Goal: Task Accomplishment & Management: Use online tool/utility

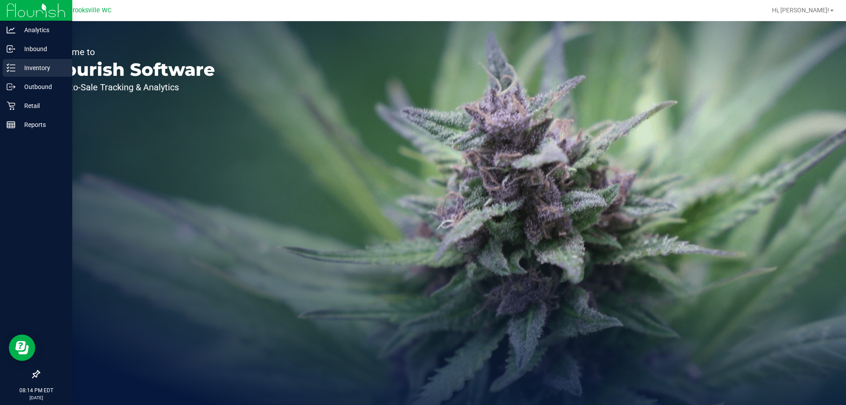
click at [39, 65] on p "Inventory" at bounding box center [41, 68] width 53 height 11
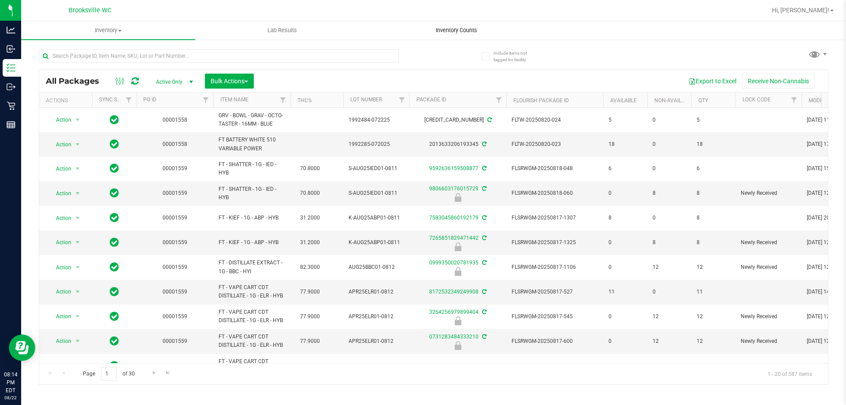
click at [454, 29] on span "Inventory Counts" at bounding box center [456, 30] width 65 height 8
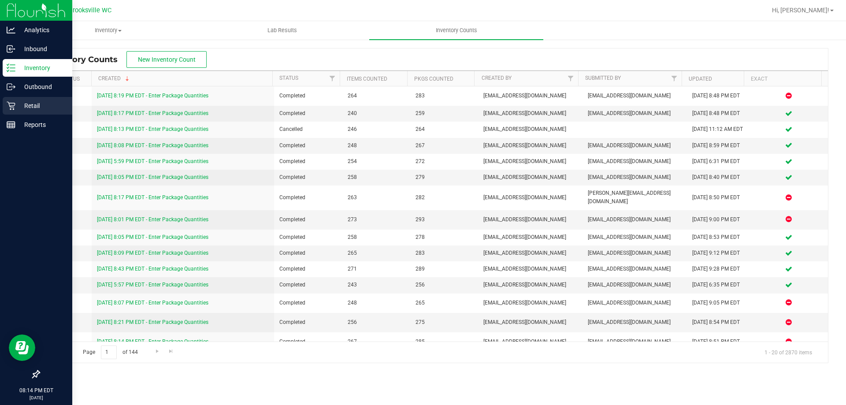
click at [15, 113] on div "Retail" at bounding box center [38, 106] width 70 height 18
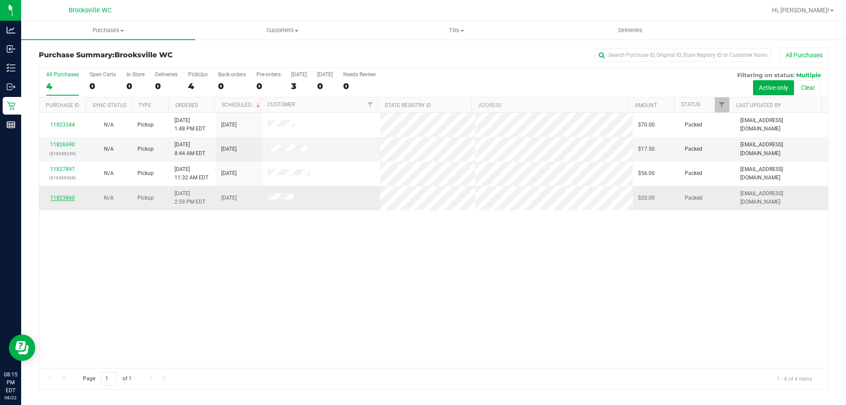
click at [67, 197] on link "11823860" at bounding box center [62, 198] width 25 height 6
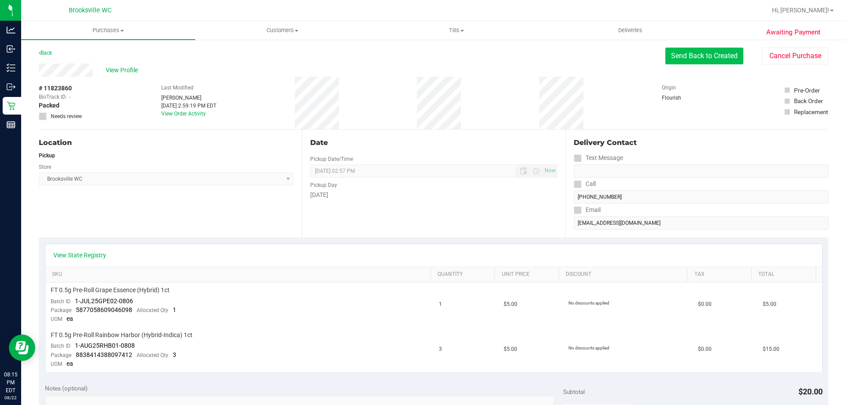
click at [685, 55] on button "Send Back to Created" at bounding box center [705, 56] width 78 height 17
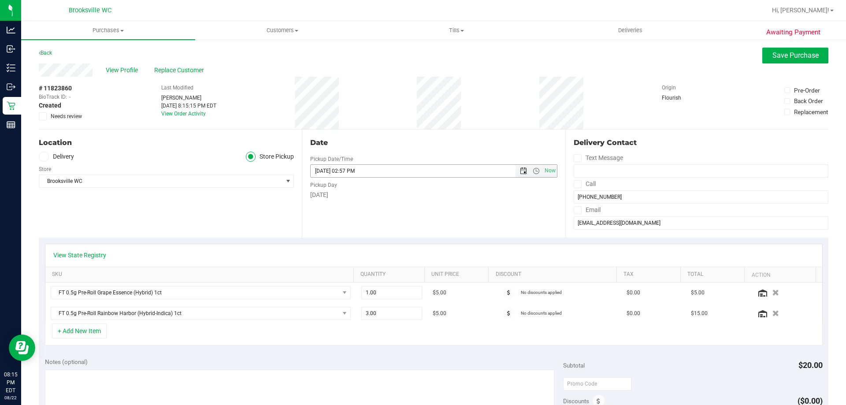
click at [523, 171] on span "Open the date view" at bounding box center [523, 171] width 15 height 7
click at [391, 258] on link "23" at bounding box center [393, 261] width 13 height 14
type input "[DATE] 02:57 PM"
click at [444, 232] on div "Date Pickup Date/Time [DATE] Now [DATE] 02:57 PM Now Pickup Day [DATE]" at bounding box center [433, 184] width 263 height 108
click at [780, 52] on span "Save Purchase" at bounding box center [796, 55] width 46 height 8
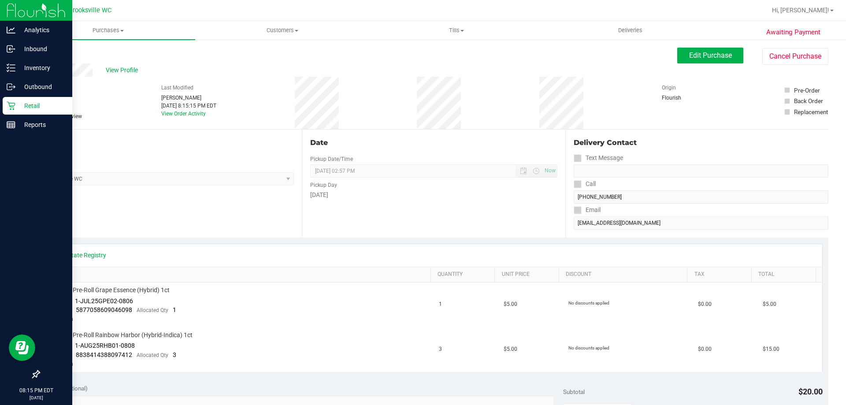
click at [15, 107] on icon at bounding box center [11, 105] width 9 height 9
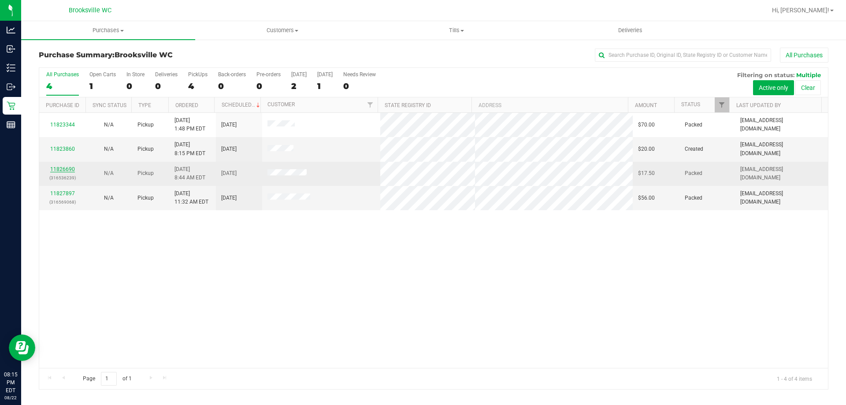
click at [65, 168] on link "11826690" at bounding box center [62, 169] width 25 height 6
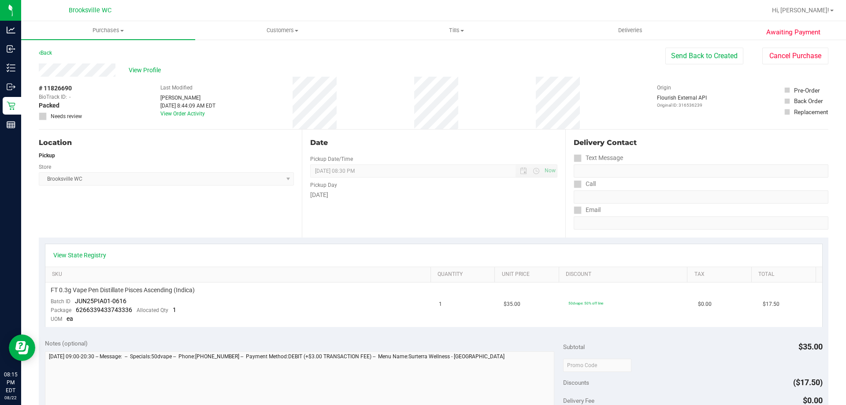
click at [800, 45] on div "Awaiting Payment Back Send Back to Created Cancel Purchase View Profile # 11826…" at bounding box center [433, 377] width 825 height 676
click at [795, 52] on button "Cancel Purchase" at bounding box center [796, 56] width 66 height 17
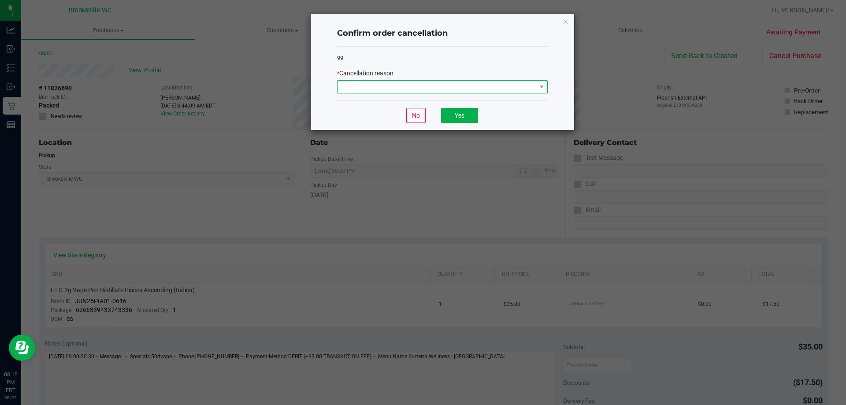
click at [397, 84] on span at bounding box center [437, 87] width 199 height 12
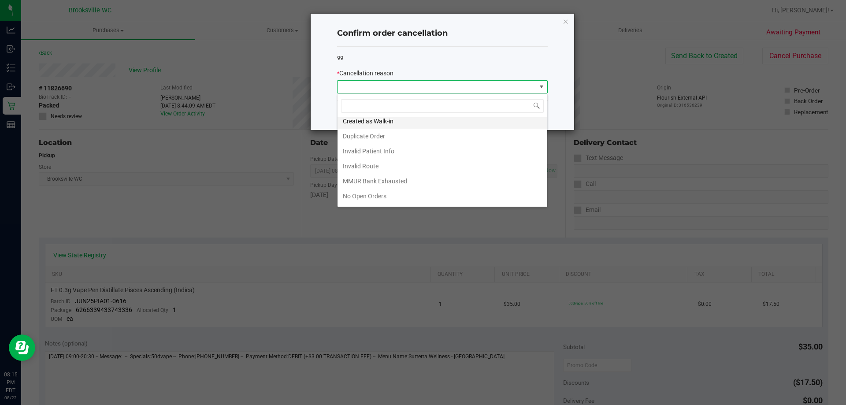
scroll to position [77, 0]
click at [401, 150] on li "No Show" at bounding box center [443, 152] width 210 height 15
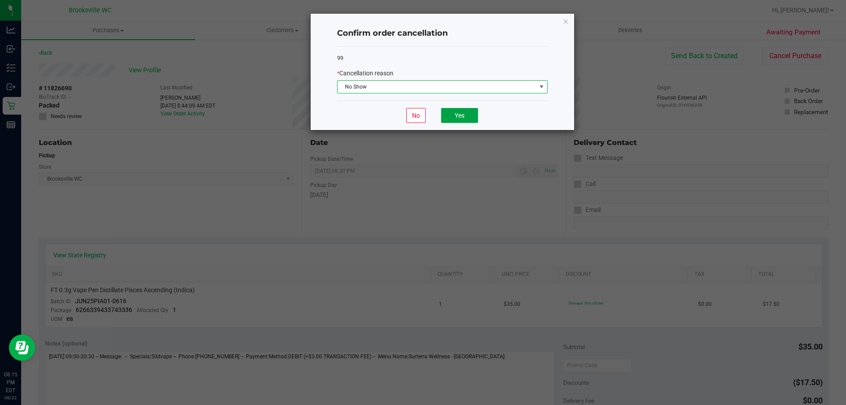
click at [464, 116] on button "Yes" at bounding box center [459, 115] width 37 height 15
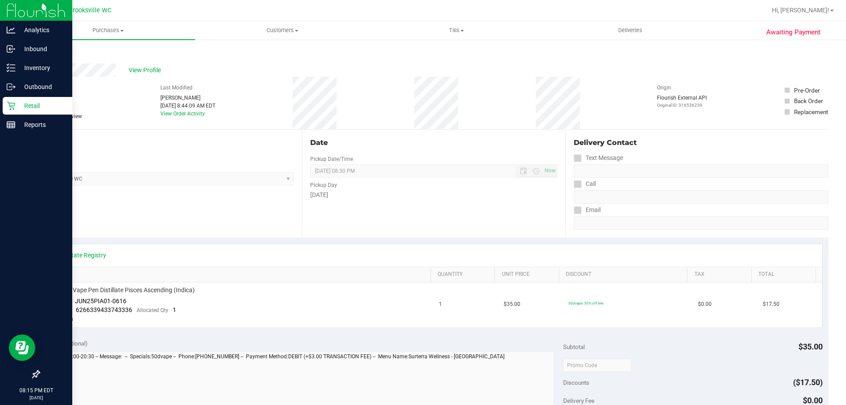
click at [10, 106] on icon at bounding box center [11, 105] width 9 height 9
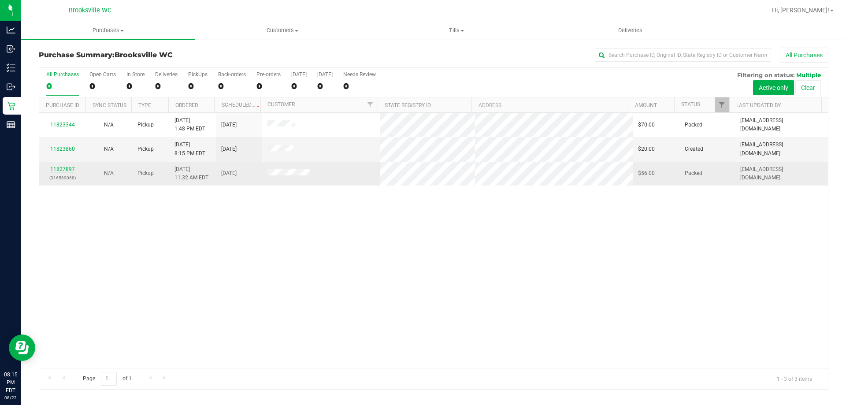
click at [65, 171] on link "11827897" at bounding box center [62, 169] width 25 height 6
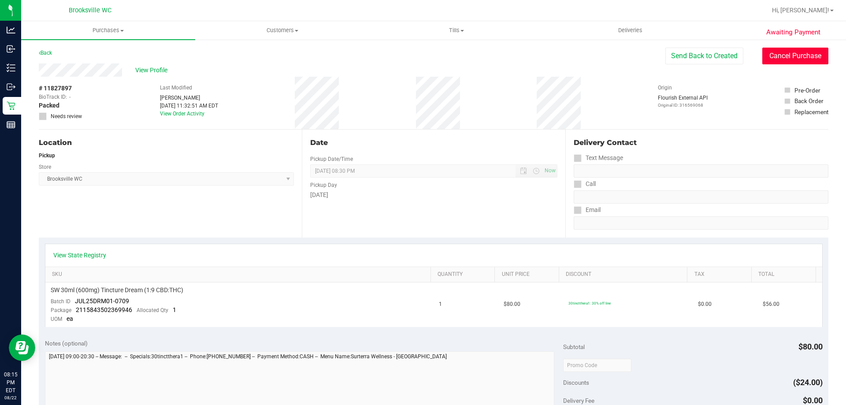
click at [800, 58] on button "Cancel Purchase" at bounding box center [796, 56] width 66 height 17
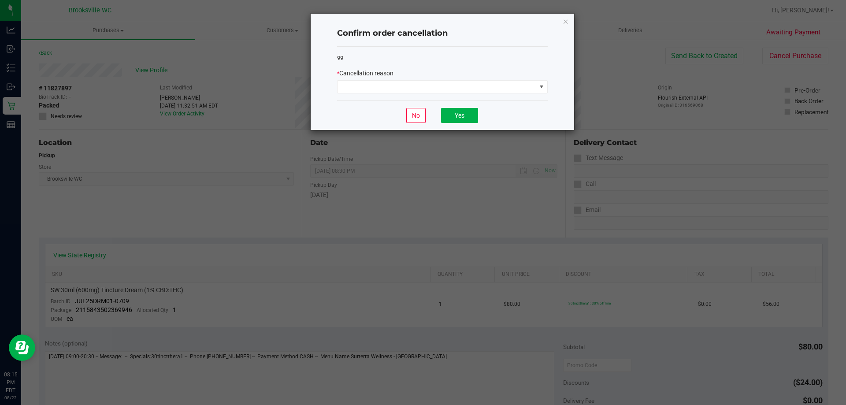
click at [416, 79] on div "* Cancellation reason" at bounding box center [442, 81] width 211 height 25
click at [403, 97] on div "99 * Cancellation reason" at bounding box center [442, 74] width 211 height 54
click at [401, 88] on span at bounding box center [437, 87] width 199 height 12
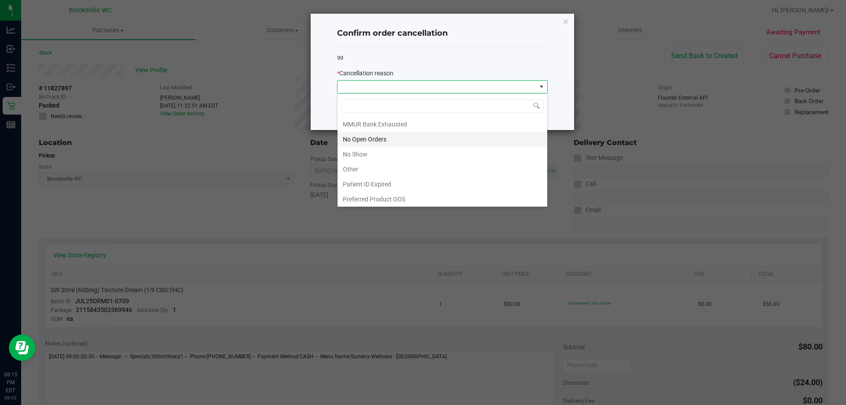
scroll to position [77, 0]
click at [369, 156] on li "No Show" at bounding box center [443, 152] width 210 height 15
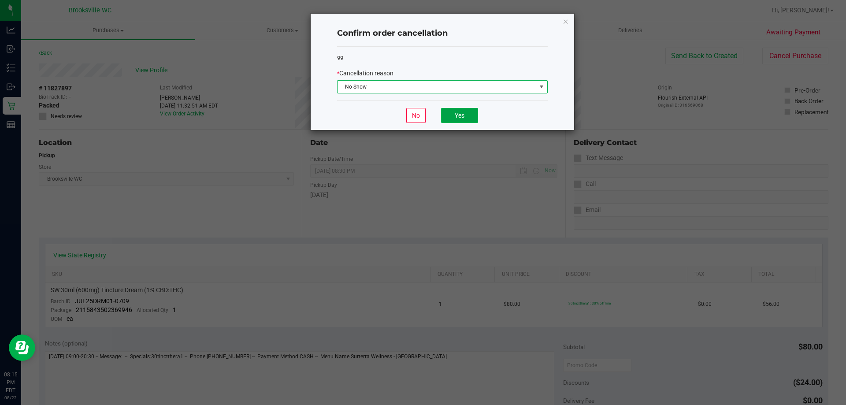
click at [463, 113] on button "Yes" at bounding box center [459, 115] width 37 height 15
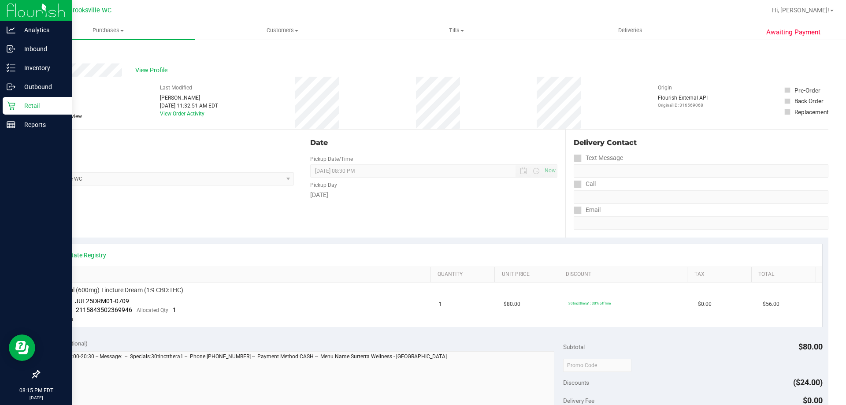
drag, startPoint x: 48, startPoint y: 109, endPoint x: 44, endPoint y: 102, distance: 8.2
click at [48, 109] on p "Retail" at bounding box center [41, 106] width 53 height 11
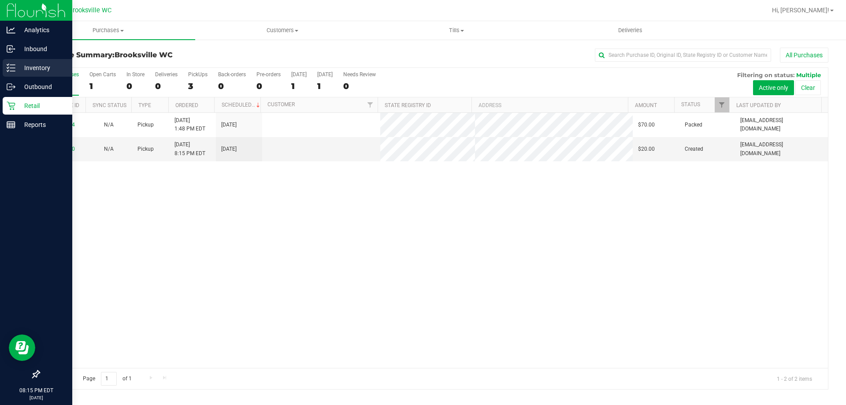
click at [26, 64] on p "Inventory" at bounding box center [41, 68] width 53 height 11
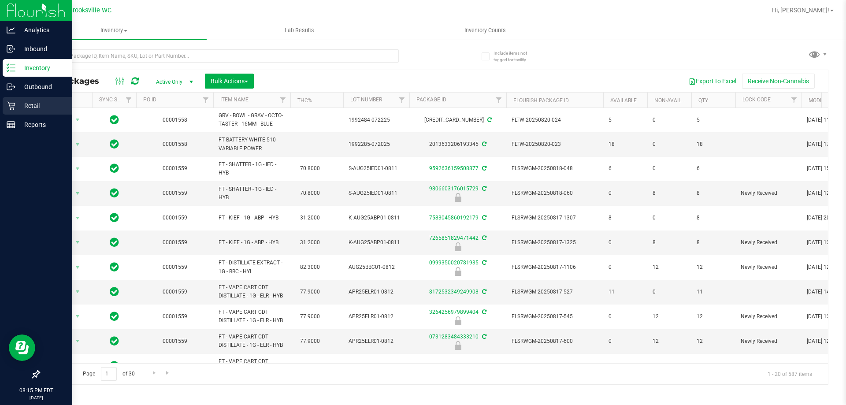
click at [15, 105] on p "Retail" at bounding box center [41, 106] width 53 height 11
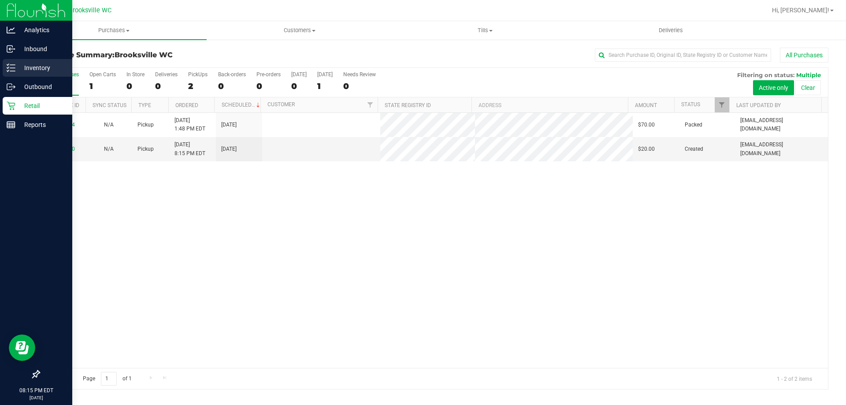
click at [30, 69] on p "Inventory" at bounding box center [41, 68] width 53 height 11
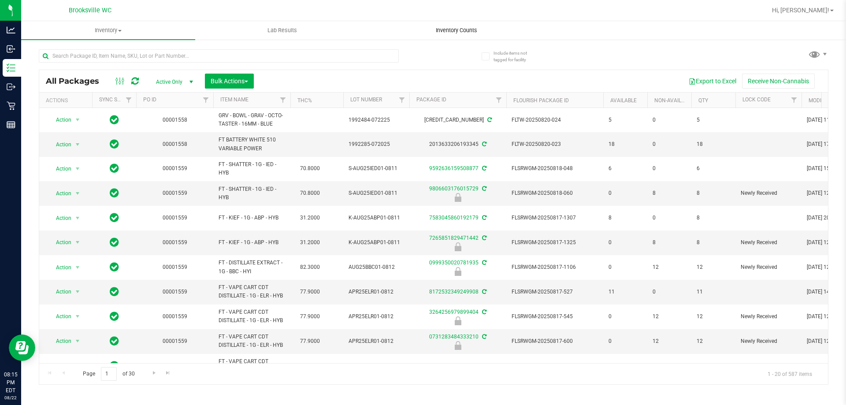
click at [459, 29] on span "Inventory Counts" at bounding box center [456, 30] width 65 height 8
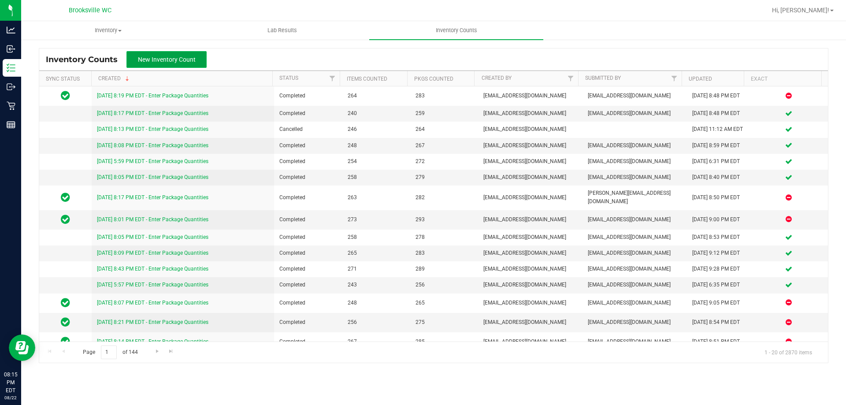
click at [182, 58] on span "New Inventory Count" at bounding box center [167, 59] width 58 height 7
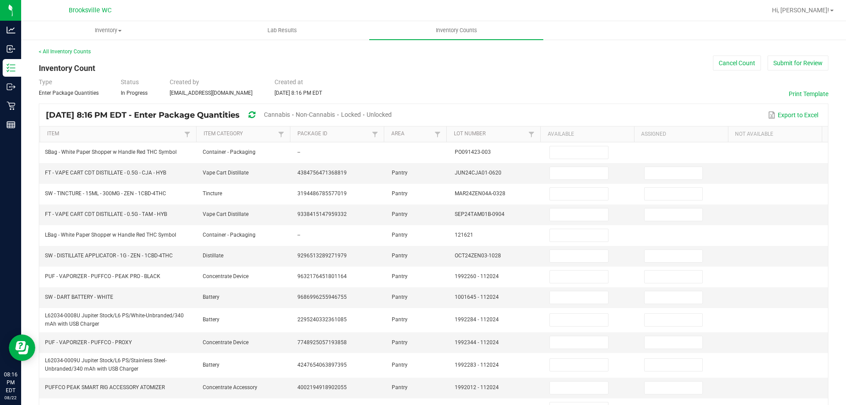
click at [290, 112] on span "Cannabis" at bounding box center [277, 114] width 26 height 7
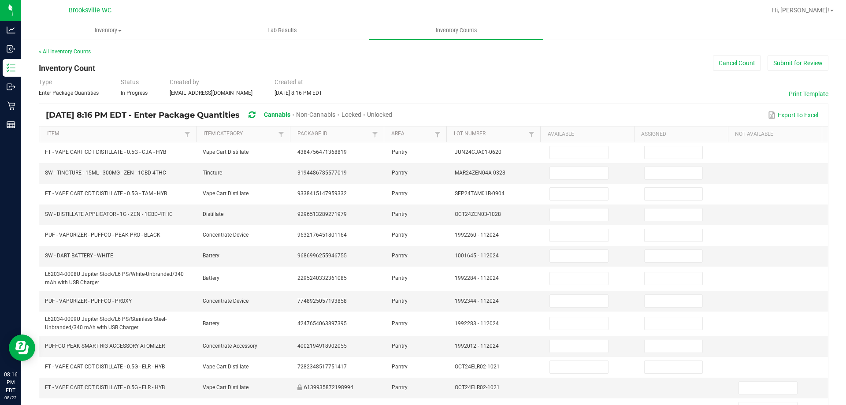
click at [392, 112] on span "Unlocked" at bounding box center [379, 114] width 25 height 7
click at [94, 130] on link "Item" at bounding box center [114, 133] width 135 height 7
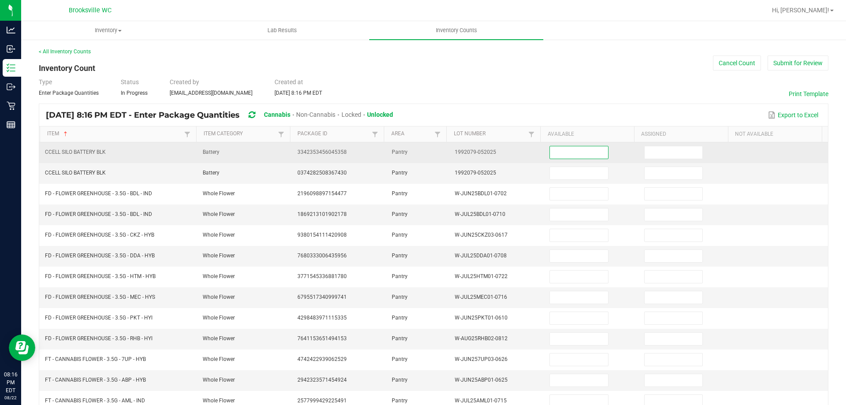
click at [566, 156] on input at bounding box center [579, 152] width 58 height 12
click at [566, 151] on input at bounding box center [579, 152] width 58 height 12
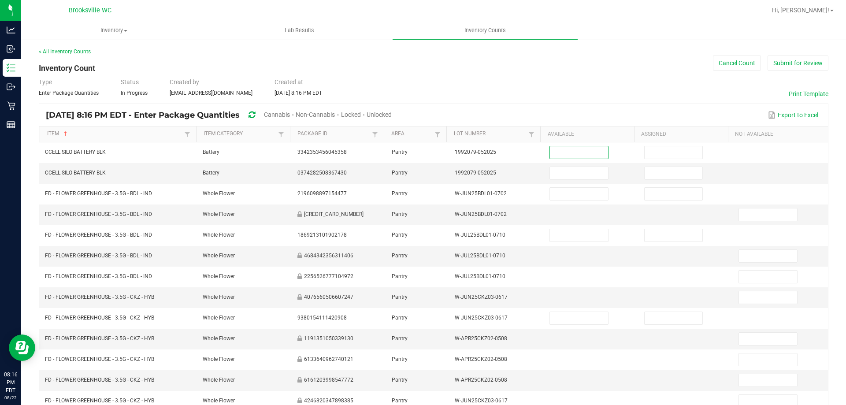
click at [290, 113] on span "Cannabis" at bounding box center [277, 114] width 26 height 7
click at [392, 112] on span "Unlocked" at bounding box center [379, 114] width 25 height 7
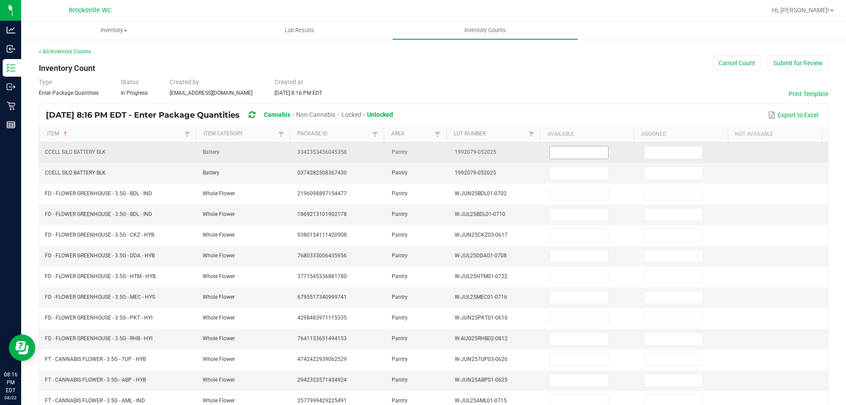
click at [561, 156] on input at bounding box center [579, 152] width 58 height 12
type input "18"
type input "7"
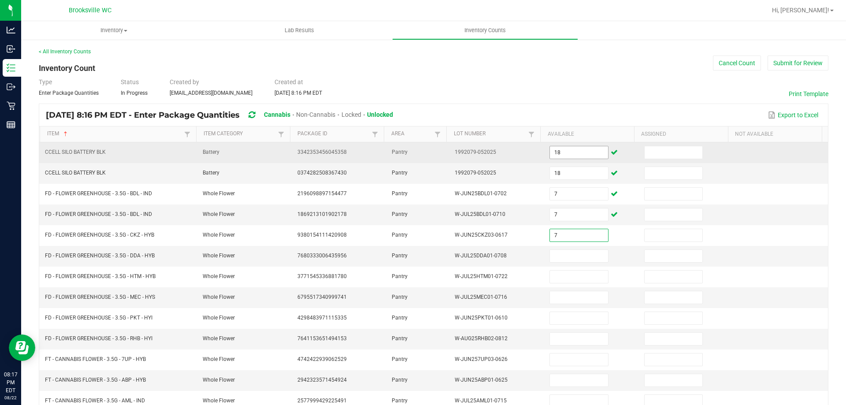
type input "7"
type input "15"
type input "8"
type input "18"
type input "11"
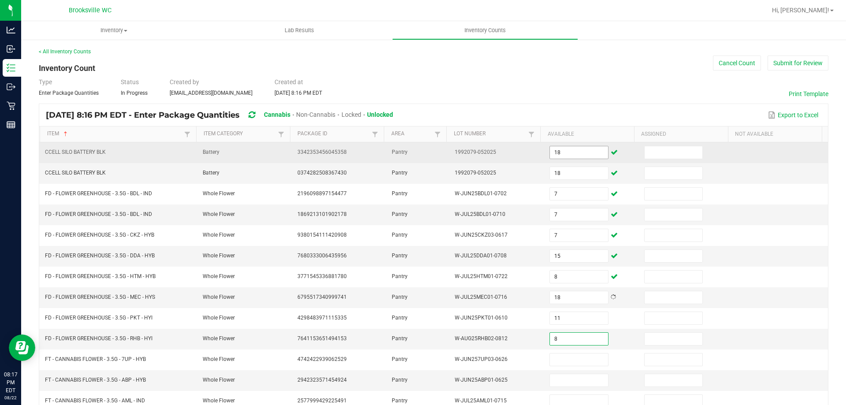
type input "8"
type input "6"
type input "3"
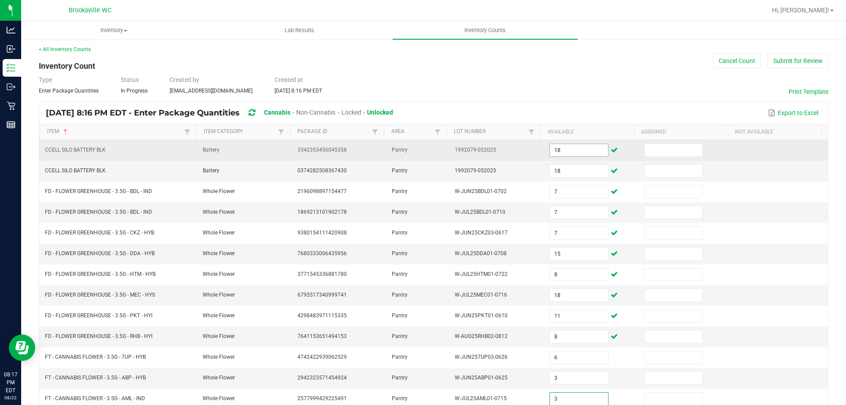
type input "3"
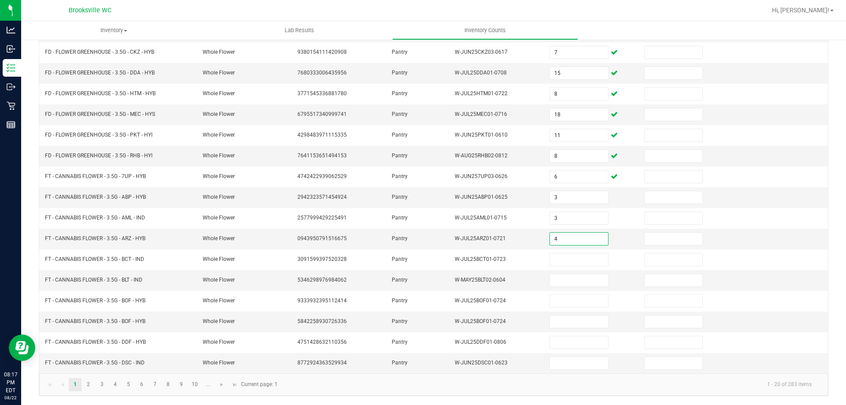
type input "4"
type input "7"
type input "13"
type input "19"
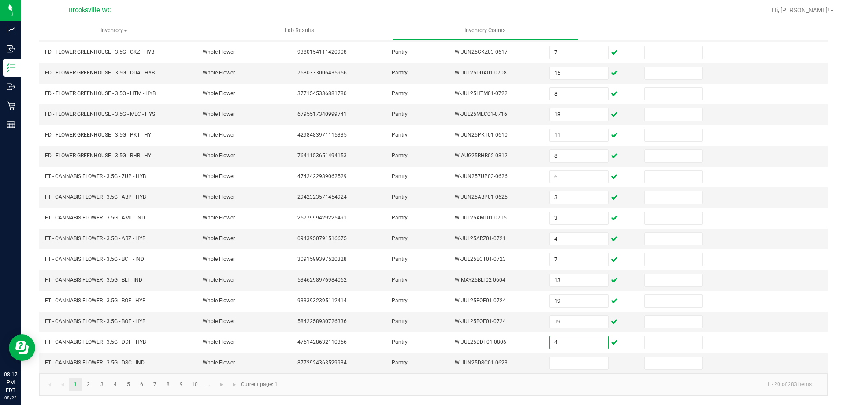
type input "4"
type input "20"
click at [99, 381] on link "3" at bounding box center [102, 384] width 13 height 13
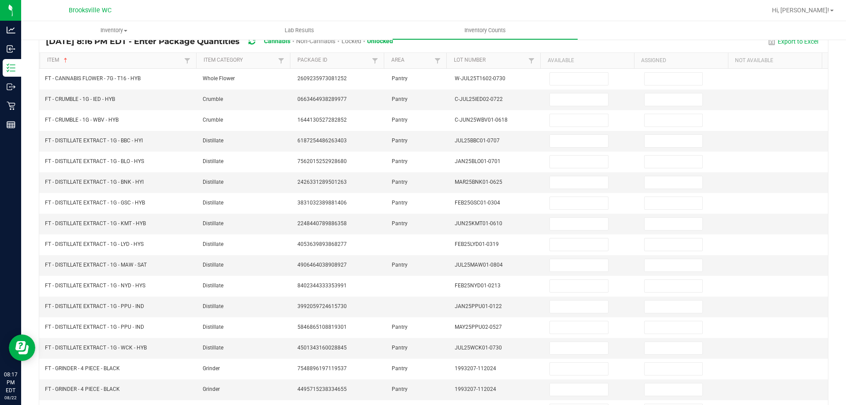
scroll to position [0, 0]
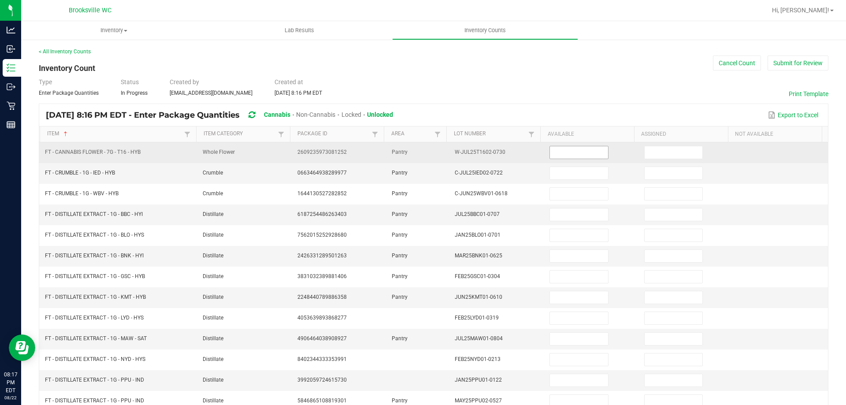
click at [563, 148] on input at bounding box center [579, 152] width 58 height 12
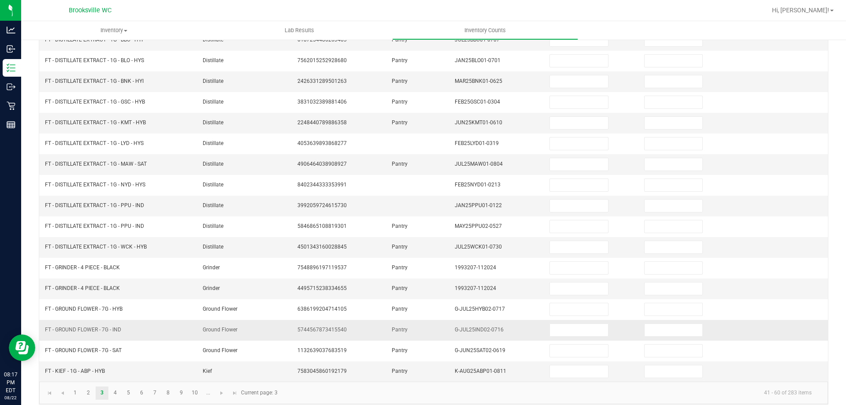
scroll to position [183, 0]
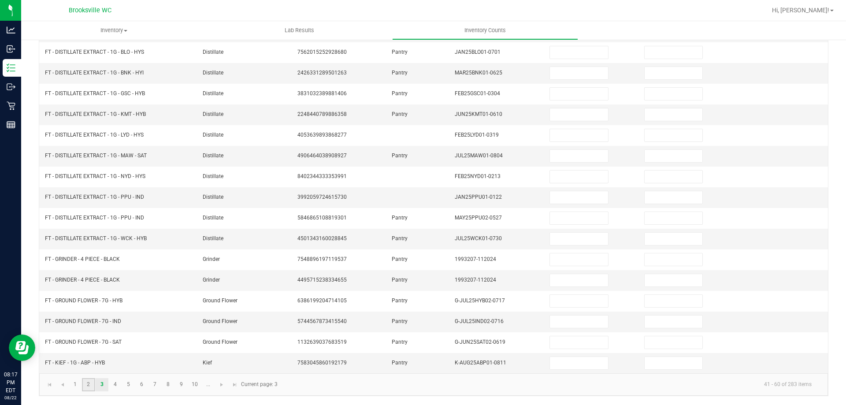
click at [88, 387] on link "2" at bounding box center [88, 384] width 13 height 13
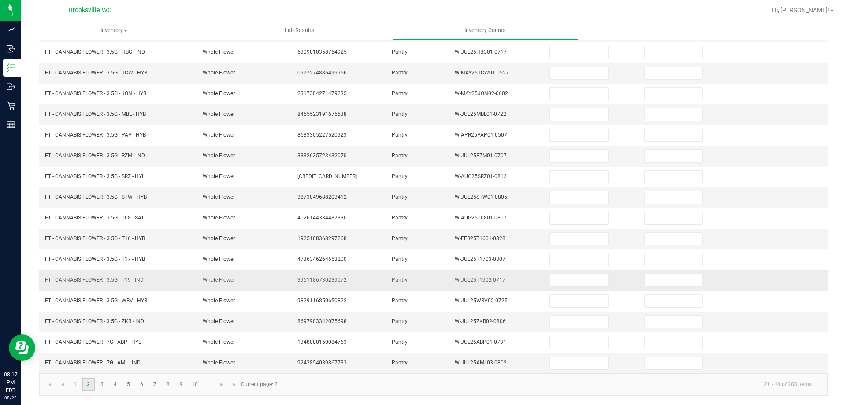
scroll to position [0, 0]
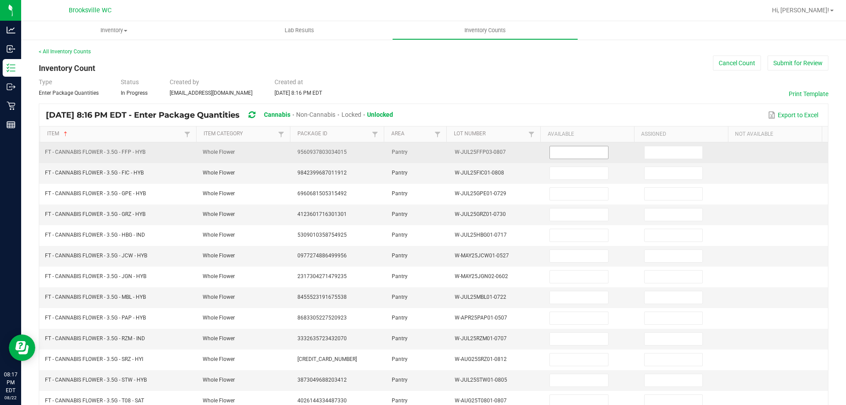
click at [571, 154] on input at bounding box center [579, 152] width 58 height 12
type input "18"
type input "11"
type input "17"
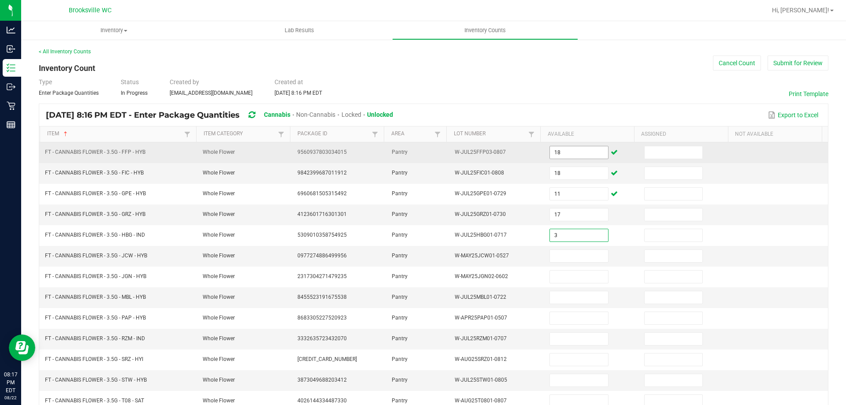
type input "3"
type input "19"
type input "18"
type input "2"
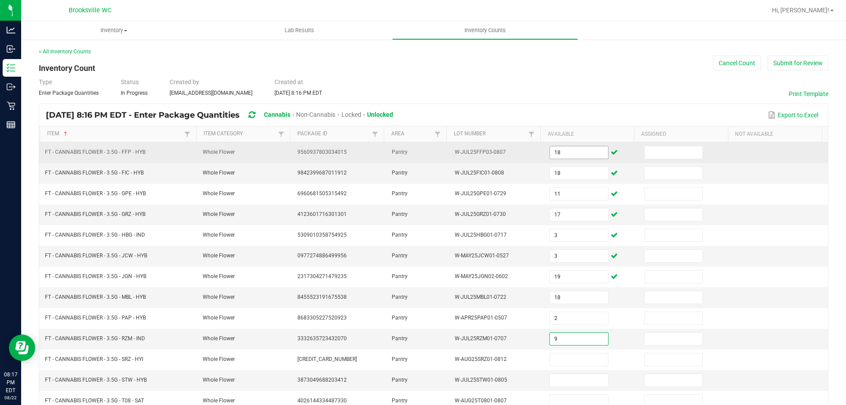
type input "9"
type input "18"
type input "19"
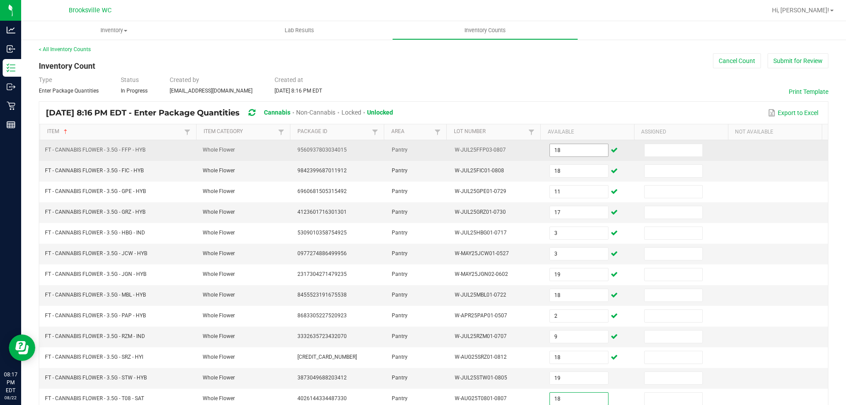
type input "18"
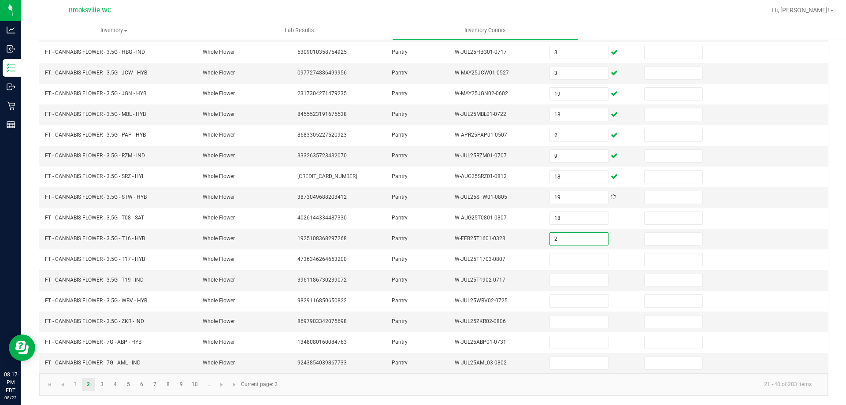
type input "2"
type input "12"
type input "17"
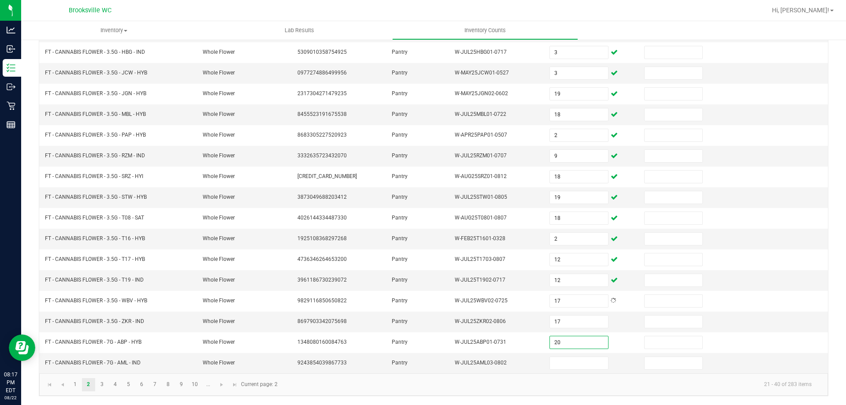
type input "20"
type input "18"
click at [97, 382] on link "3" at bounding box center [102, 384] width 13 height 13
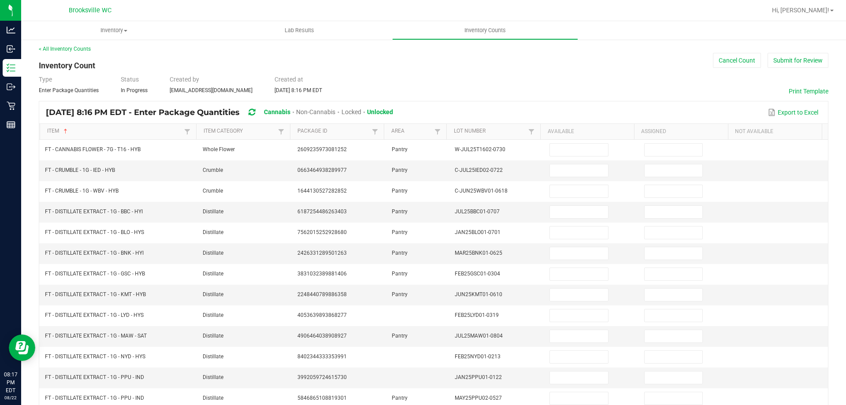
scroll to position [0, 0]
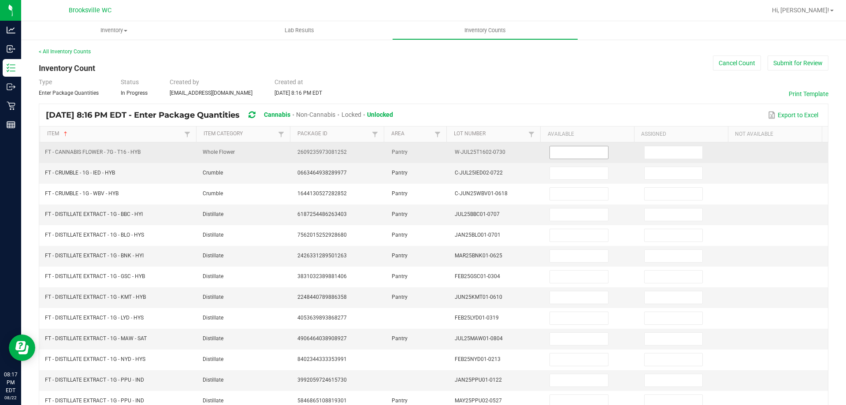
click at [554, 158] on input at bounding box center [579, 152] width 58 height 12
type input "19"
type input "6"
type input "3"
type input "4"
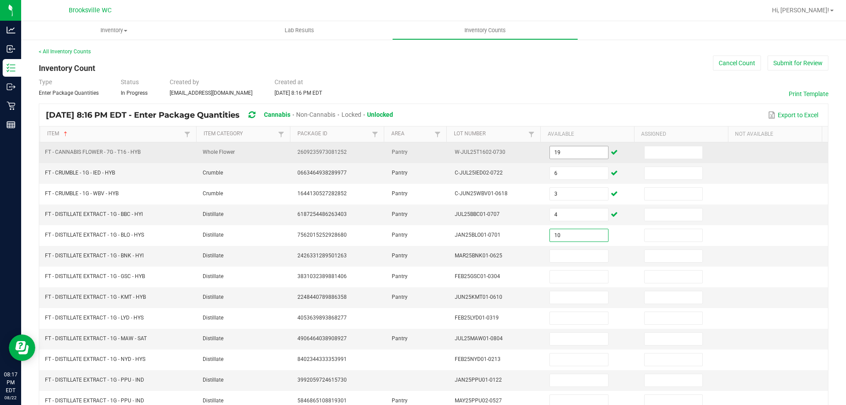
type input "10"
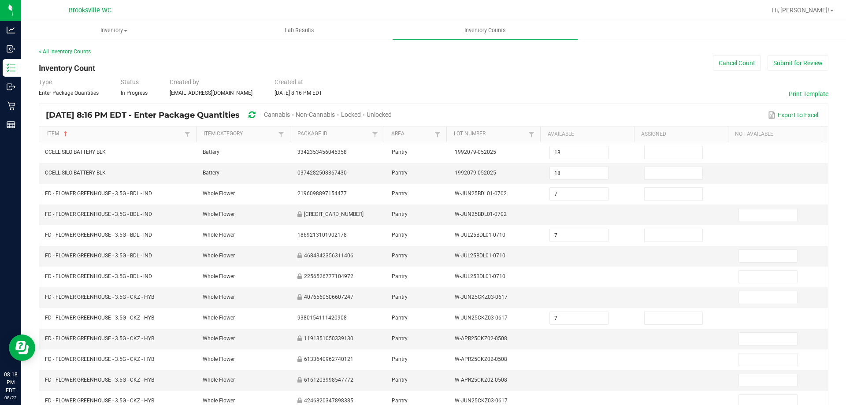
click at [296, 110] on div "Cannabis" at bounding box center [280, 115] width 32 height 16
click at [290, 112] on span "Cannabis" at bounding box center [277, 114] width 26 height 7
click at [392, 112] on span "Unlocked" at bounding box center [379, 114] width 25 height 7
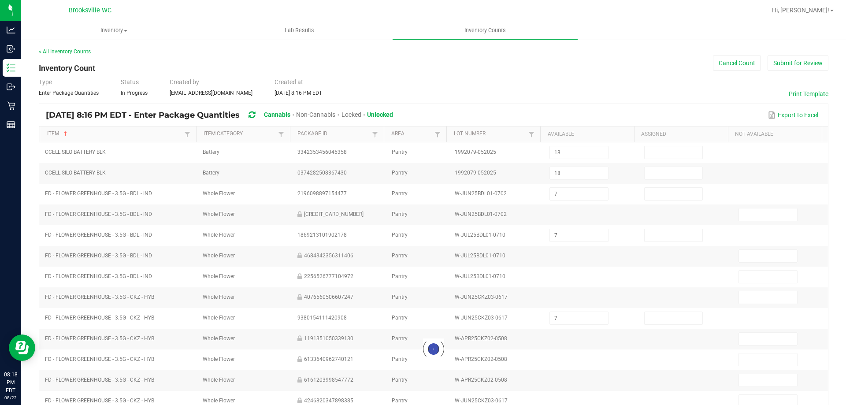
type input "11"
type input "19"
type input "20"
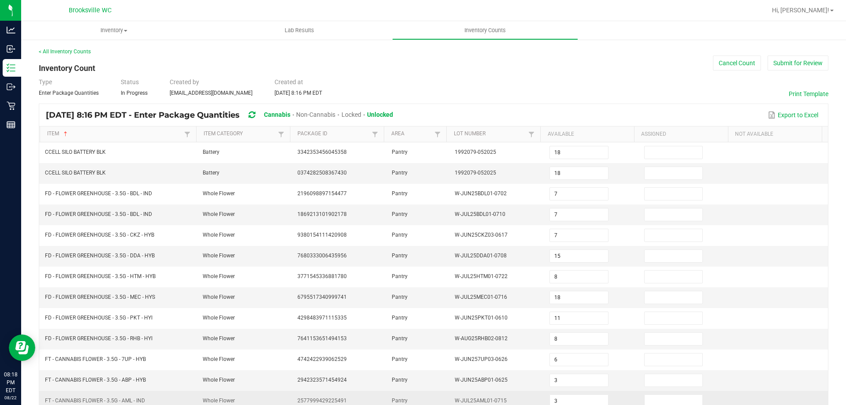
scroll to position [183, 0]
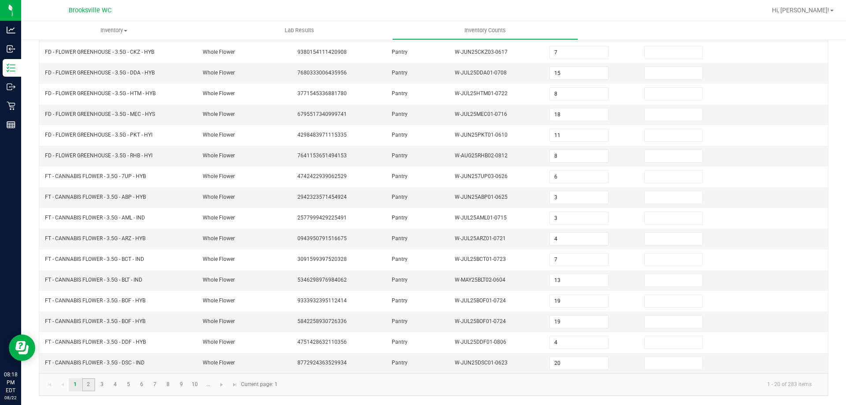
click at [93, 382] on link "2" at bounding box center [88, 384] width 13 height 13
type input "11"
type input "3"
type input "2"
type input "17"
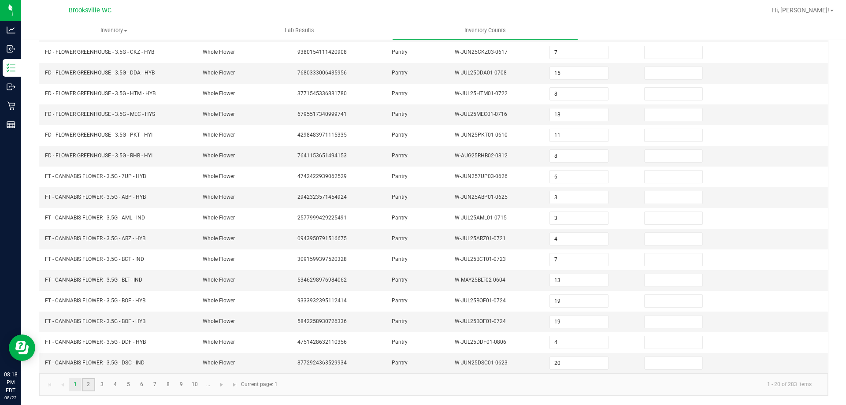
type input "18"
type input "17"
type input "3"
type input "19"
type input "9"
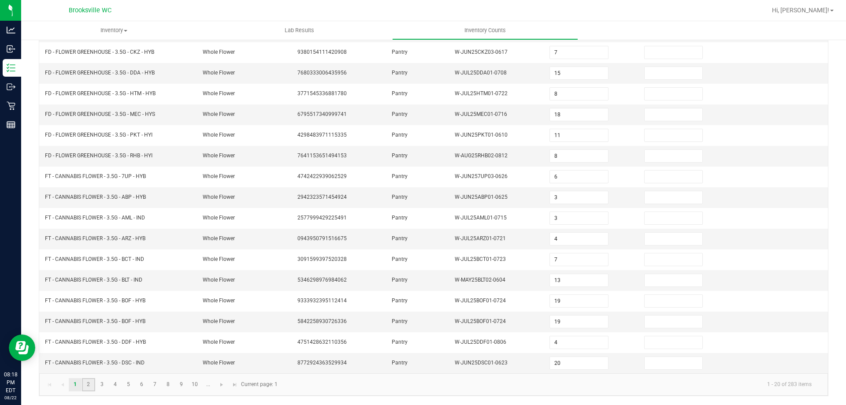
type input "18"
type input "19"
type input "18"
type input "2"
type input "12"
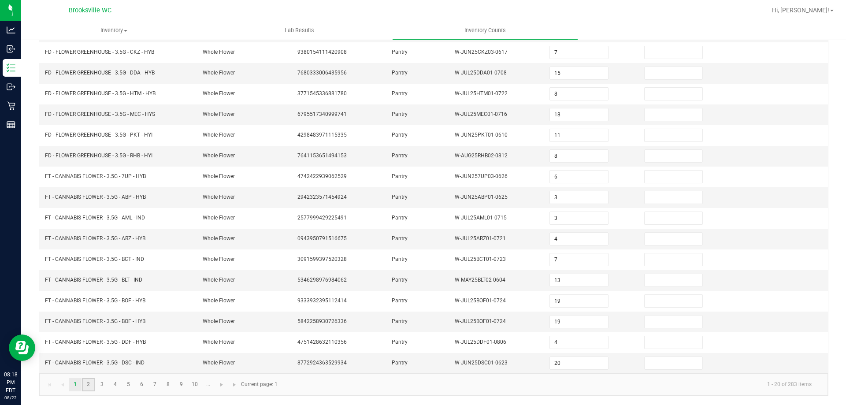
type input "12"
type input "17"
type input "20"
click at [104, 381] on link "3" at bounding box center [102, 384] width 13 height 13
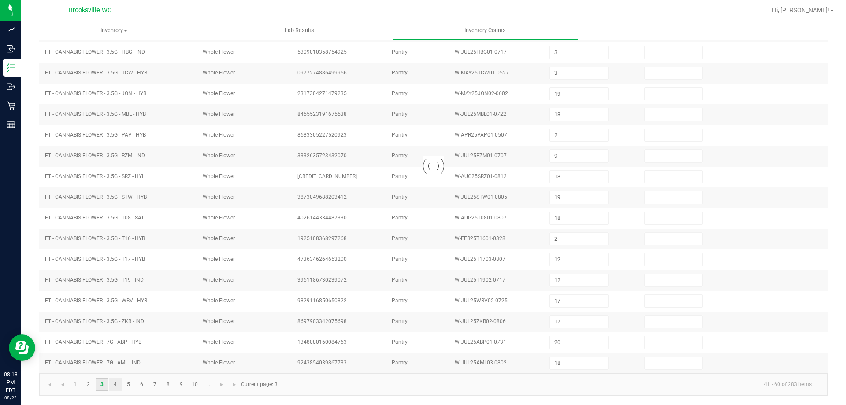
type input "19"
type input "6"
type input "3"
type input "10"
type input "4"
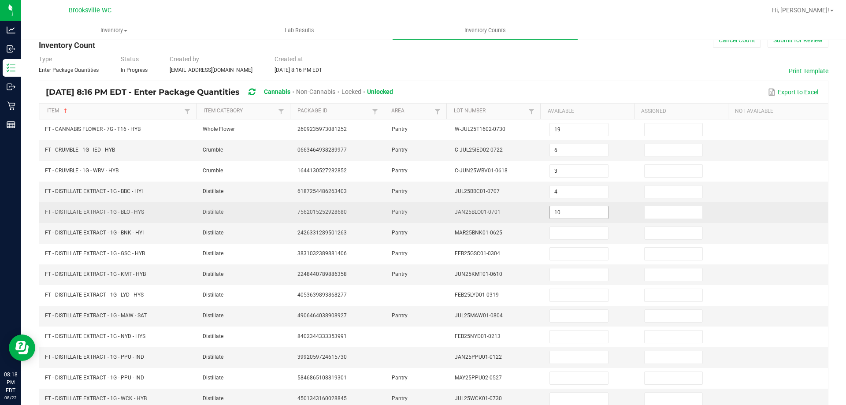
scroll to position [0, 0]
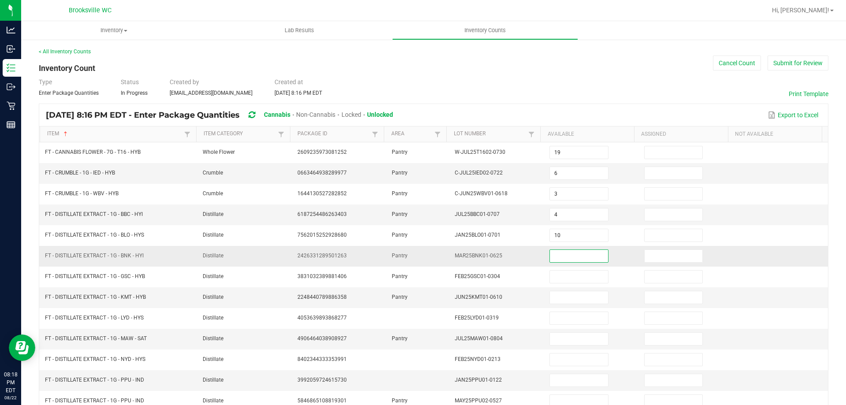
click at [558, 260] on input at bounding box center [579, 256] width 58 height 12
click at [558, 257] on input at bounding box center [579, 256] width 58 height 12
type input "10"
type input "3"
type input "8"
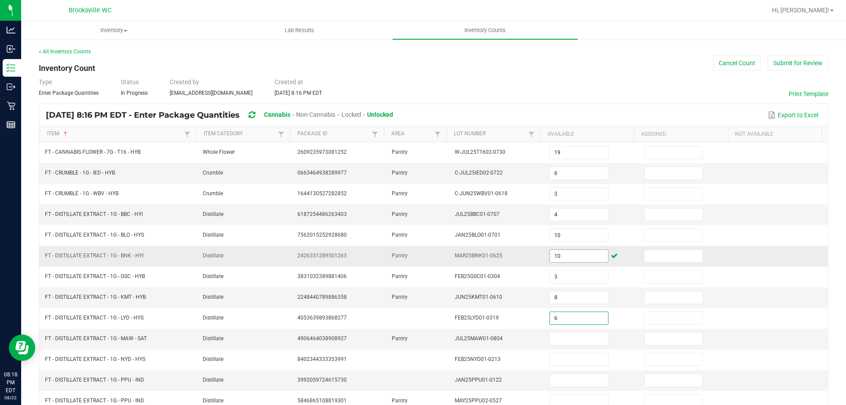
type input "6"
type input "8"
type input "3"
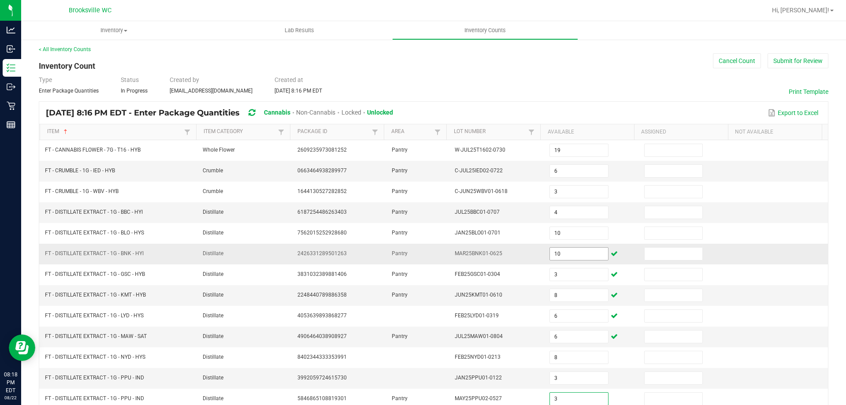
type input "3"
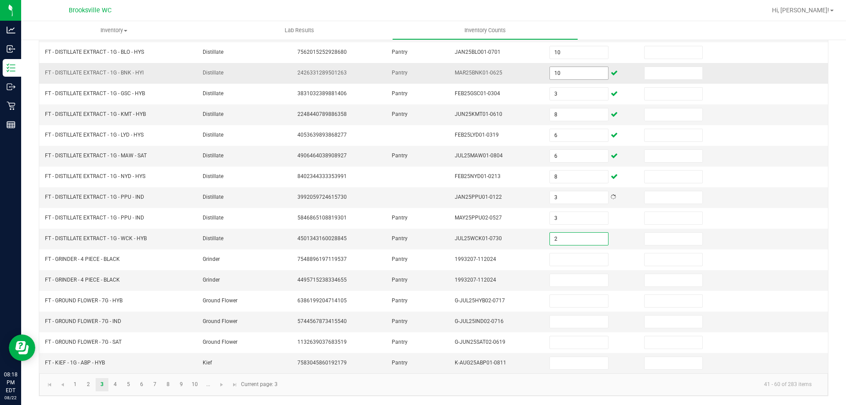
type input "2"
type input "8"
type input "11"
type input "16"
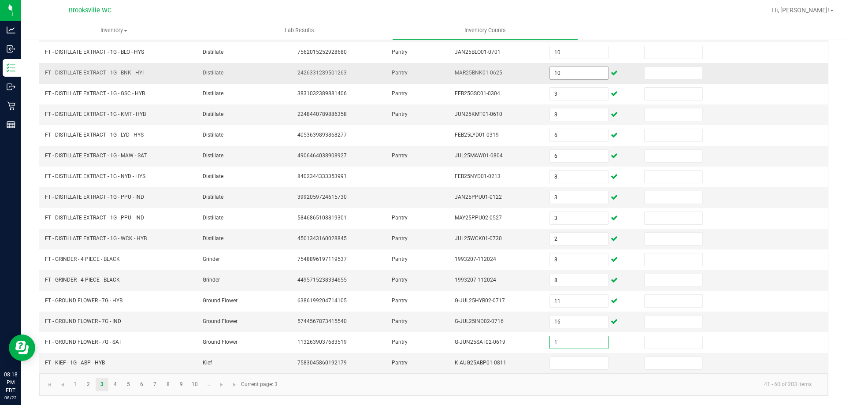
type input "1"
type input "8"
click at [116, 380] on link "4" at bounding box center [115, 384] width 13 height 13
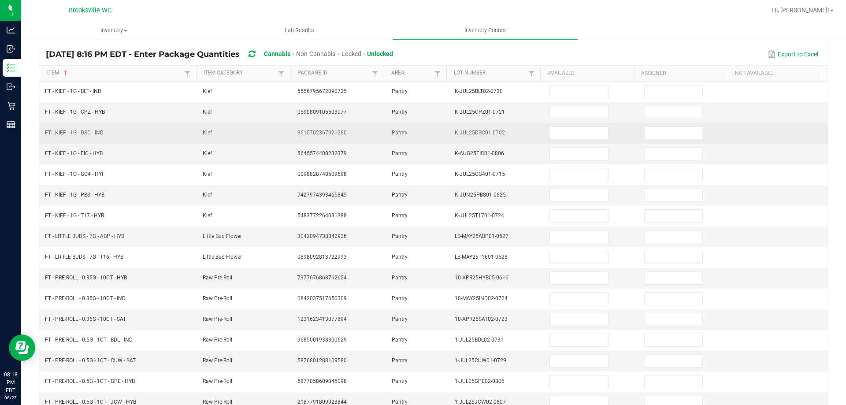
scroll to position [0, 0]
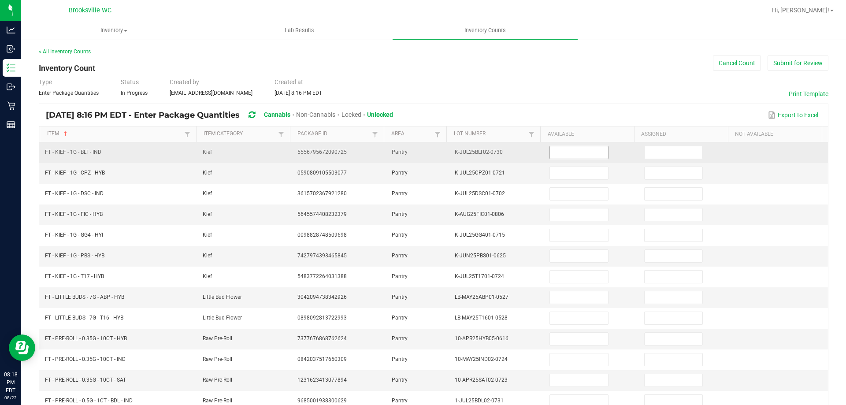
click at [558, 155] on input at bounding box center [579, 152] width 58 height 12
type input "8"
type input "2"
type input "1"
type input "8"
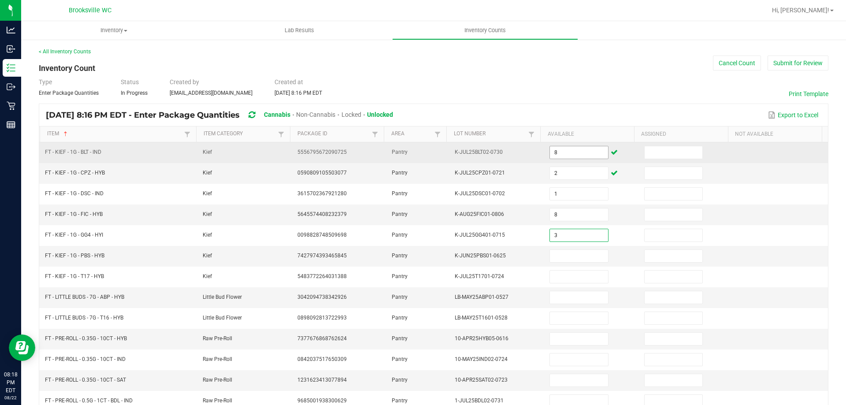
type input "3"
type input "1"
type input "2"
type input "1"
type input "11"
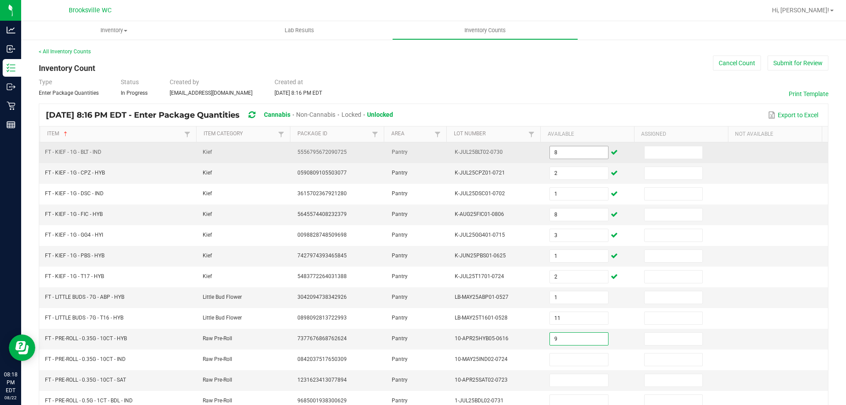
type input "9"
type input "4"
type input "3"
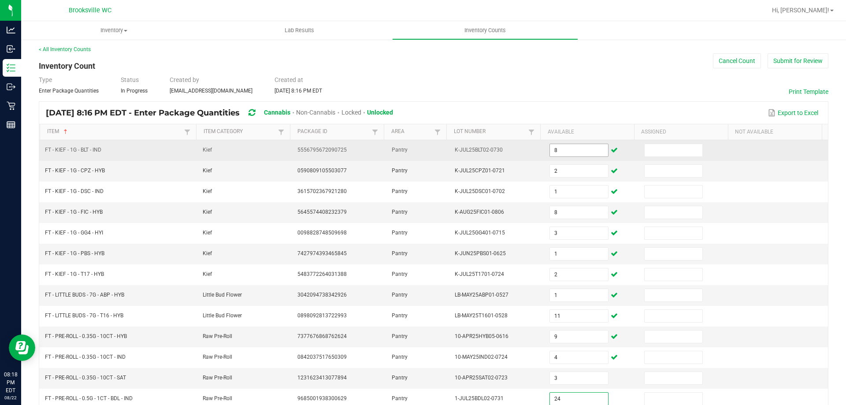
type input "24"
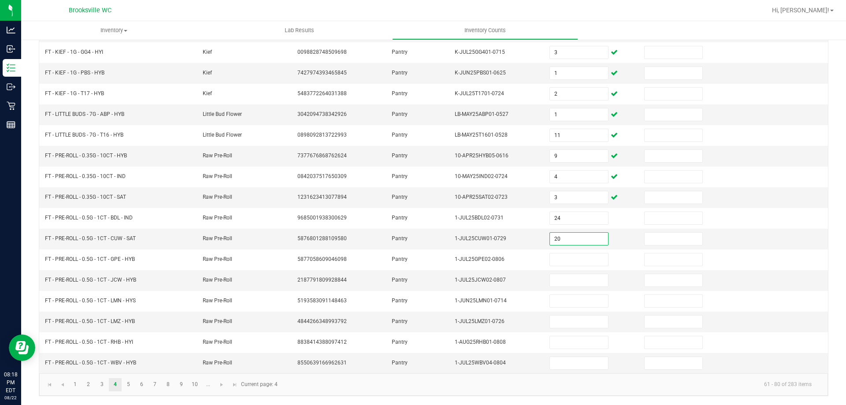
type input "20"
type input "9"
type input "4"
type input "9"
type input "2"
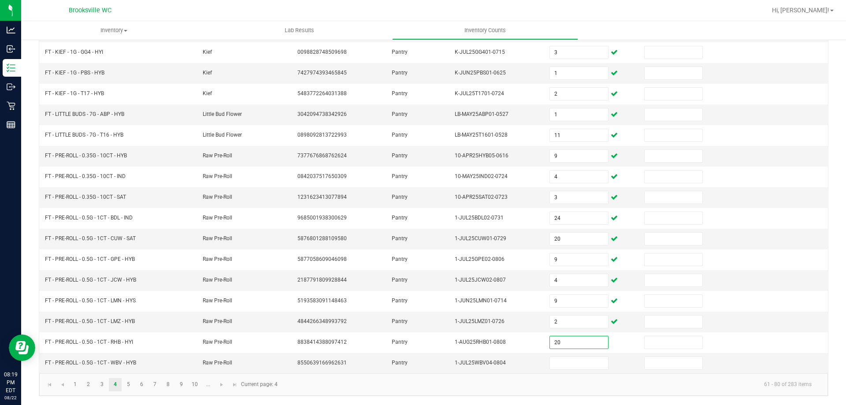
type input "20"
type input "19"
click at [127, 383] on link "5" at bounding box center [128, 384] width 13 height 13
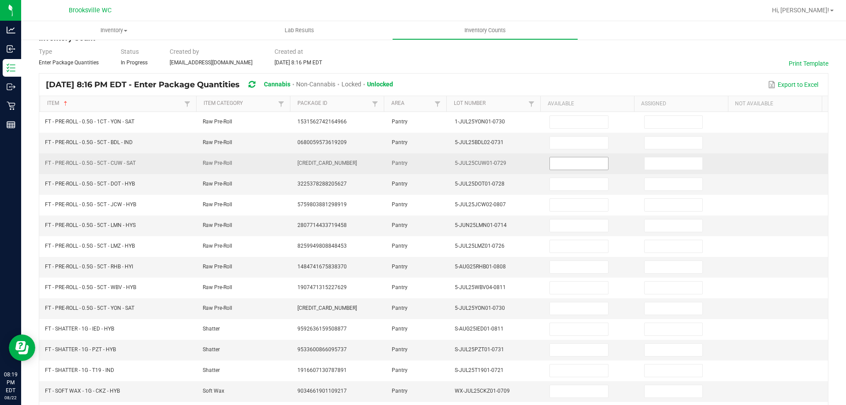
scroll to position [0, 0]
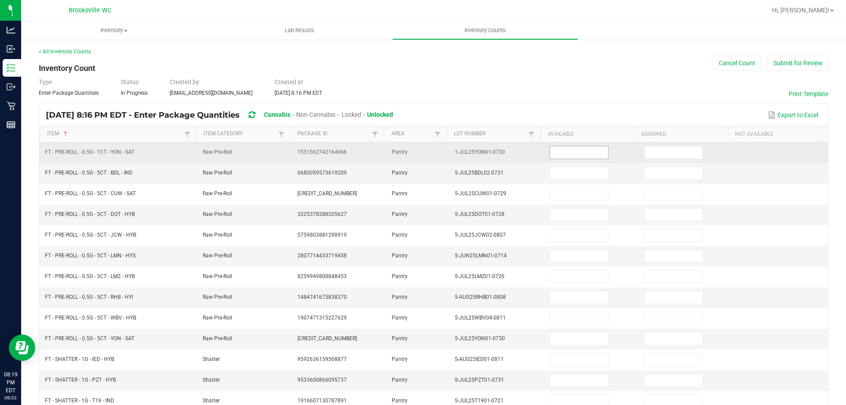
click at [557, 156] on input at bounding box center [579, 152] width 58 height 12
type input "14"
type input "11"
type input "8"
type input "5"
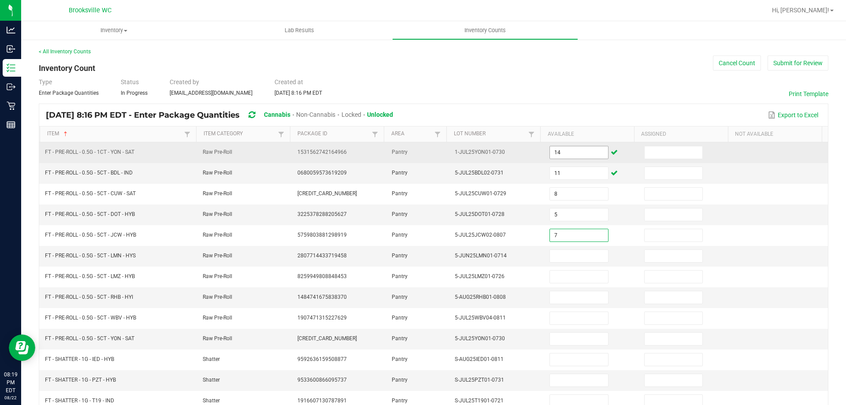
type input "7"
type input "9"
type input "1"
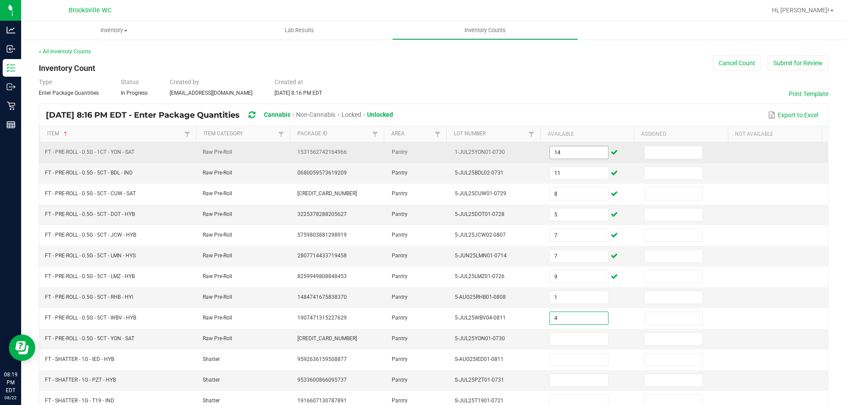
type input "4"
type input "6"
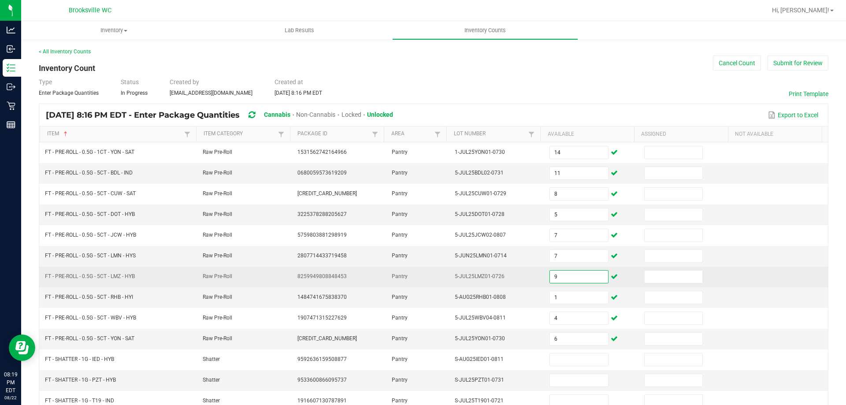
click at [592, 276] on input "9" at bounding box center [579, 277] width 58 height 12
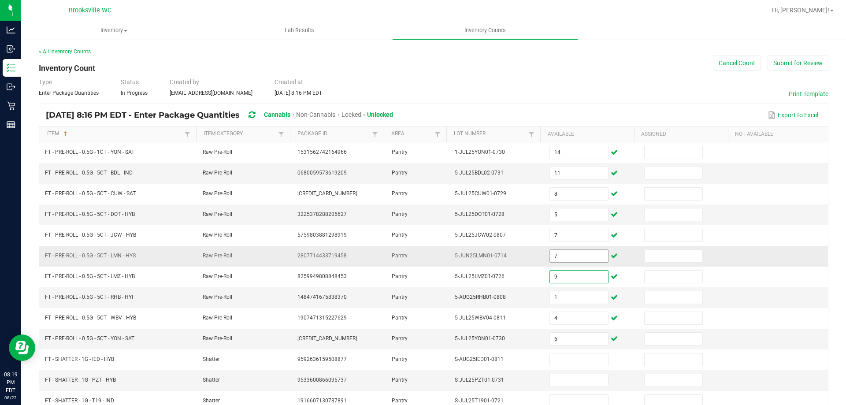
click at [572, 261] on input "7" at bounding box center [579, 256] width 58 height 12
type input "9"
type input "1"
type input "4"
type input "6"
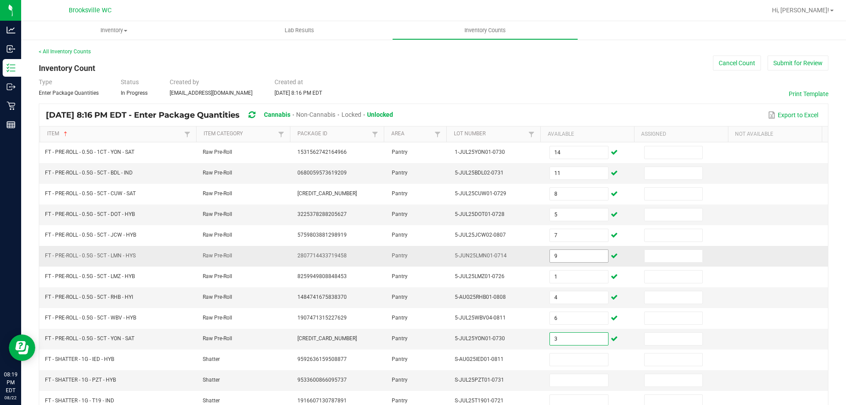
type input "3"
type input "6"
type input "2"
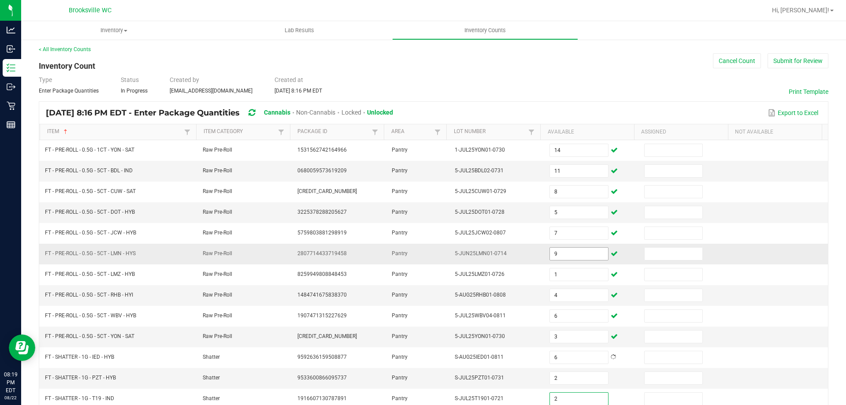
type input "2"
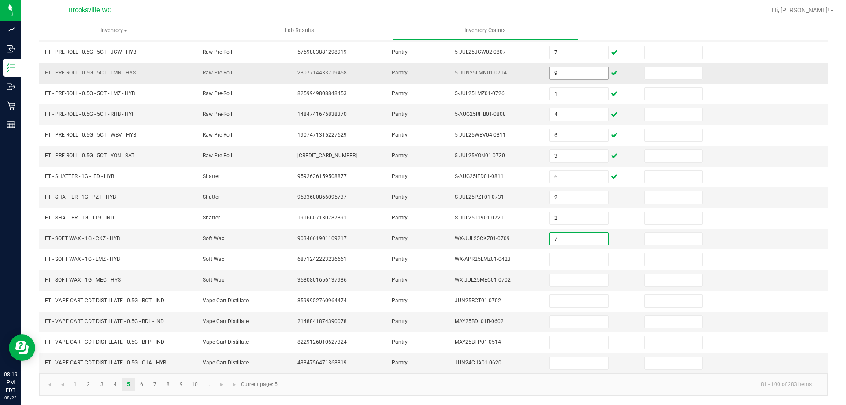
type input "7"
type input "1"
type input "7"
type input "9"
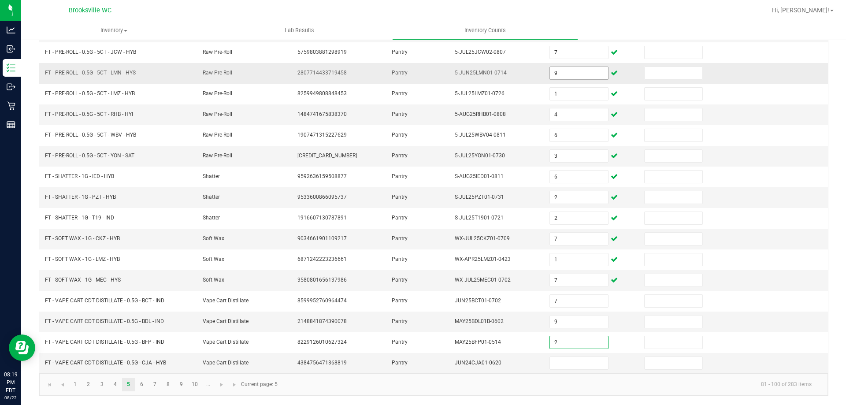
type input "2"
type input "1"
click at [143, 388] on link "6" at bounding box center [141, 384] width 13 height 13
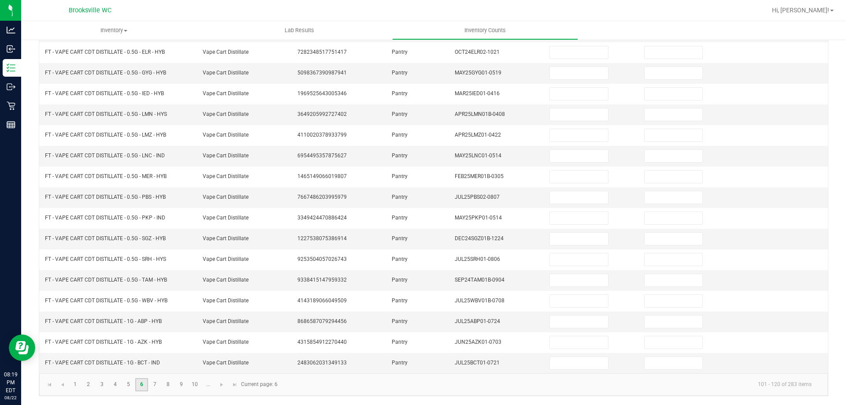
scroll to position [0, 0]
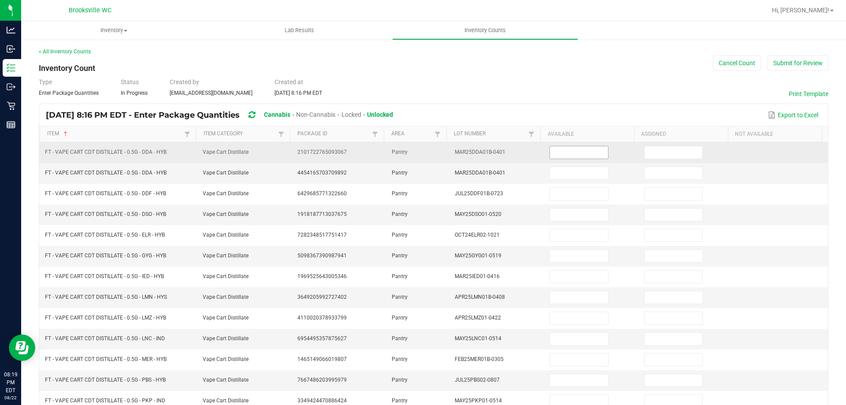
click at [554, 153] on input at bounding box center [579, 152] width 58 height 12
type input "14"
type input "11"
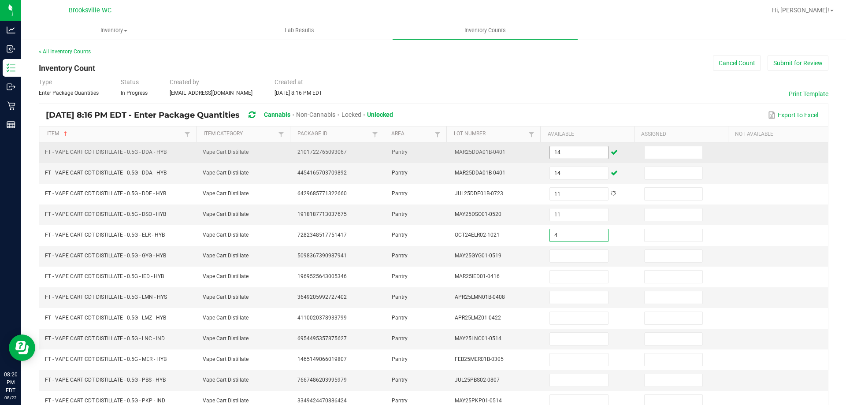
type input "4"
type input "6"
type input "5"
type input "2"
type input "5"
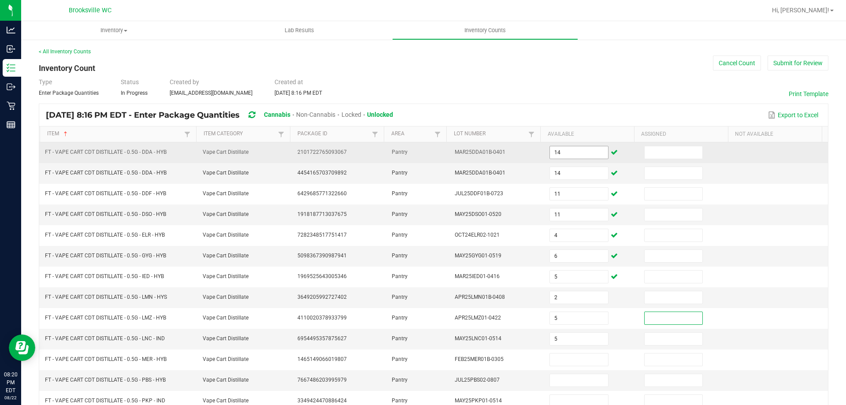
type input "5"
type input "6"
type input "10"
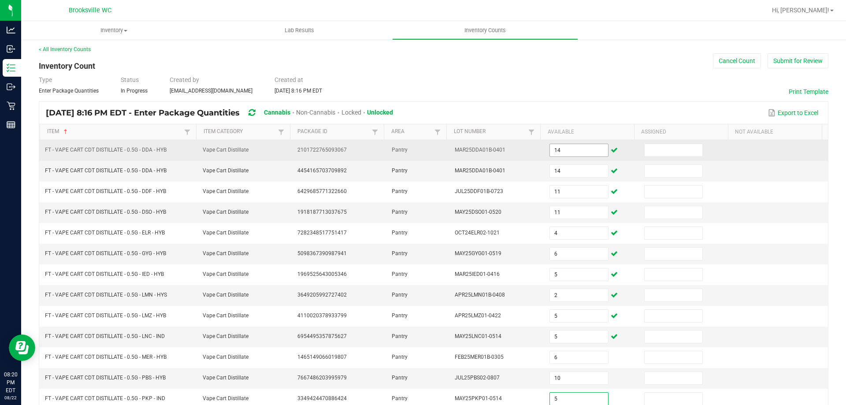
type input "5"
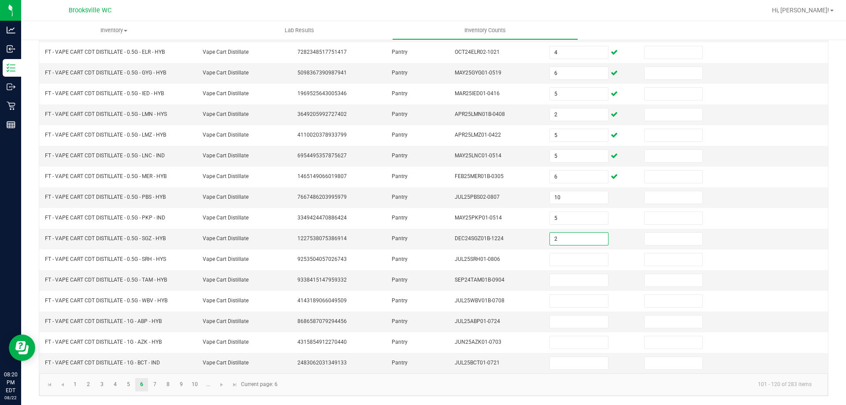
type input "2"
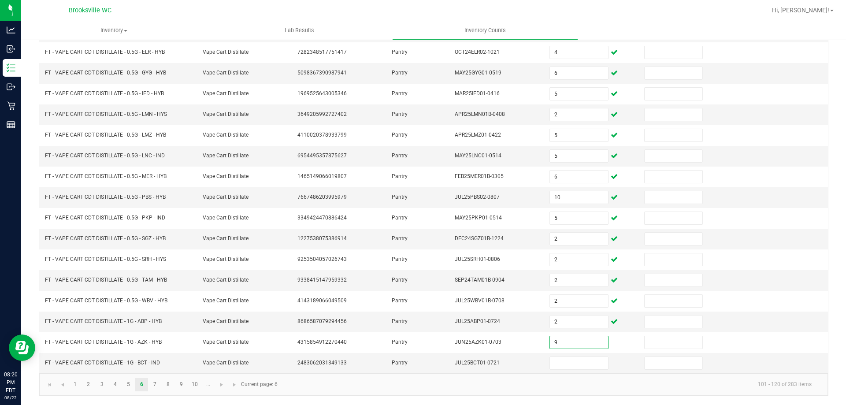
type input "9"
type input "11"
click at [155, 383] on link "7" at bounding box center [155, 384] width 13 height 13
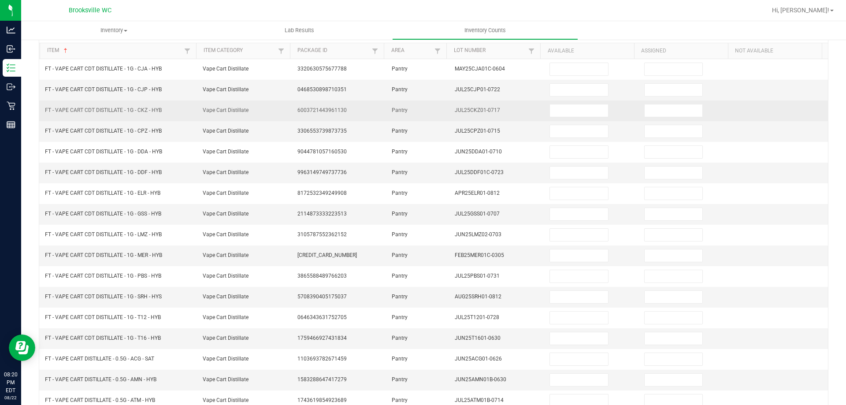
scroll to position [0, 0]
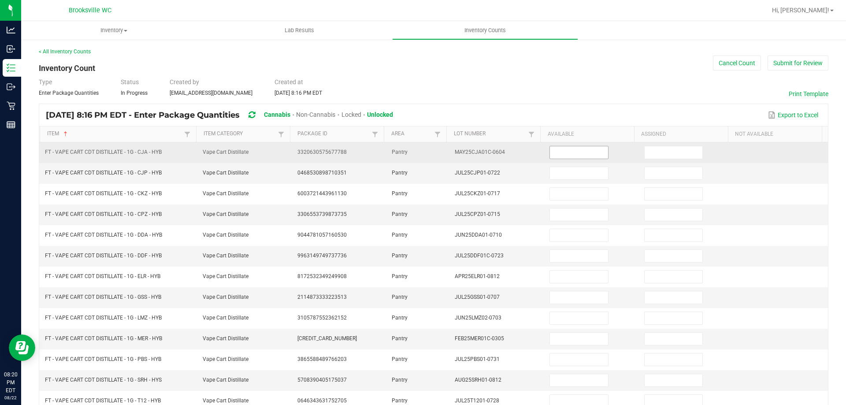
click at [569, 157] on input at bounding box center [579, 152] width 58 height 12
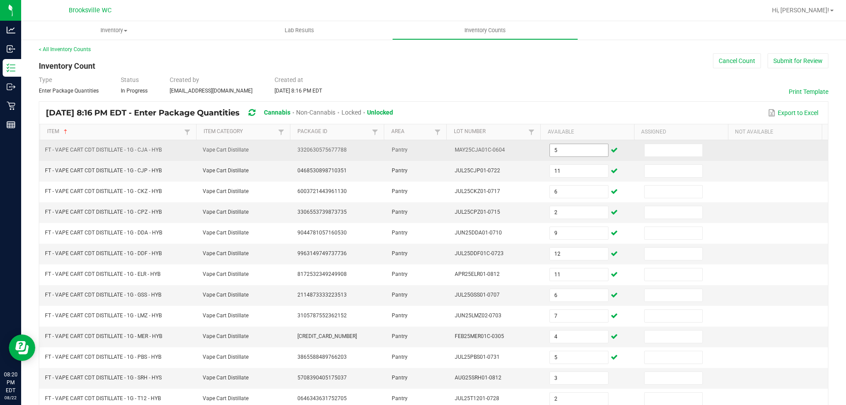
scroll to position [183, 0]
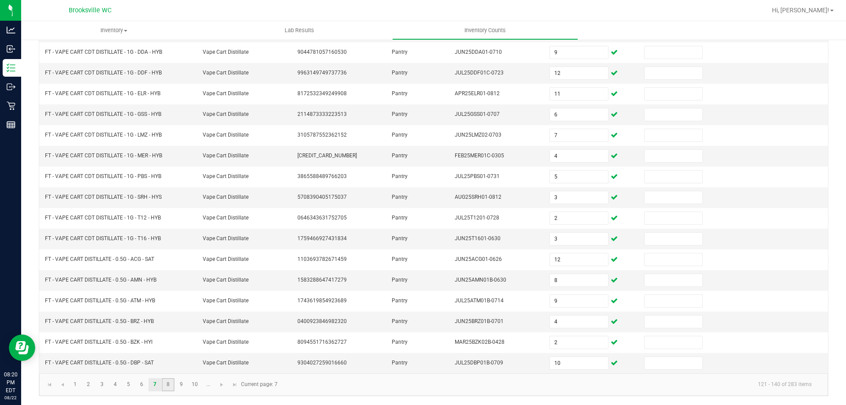
click at [169, 382] on link "8" at bounding box center [168, 384] width 13 height 13
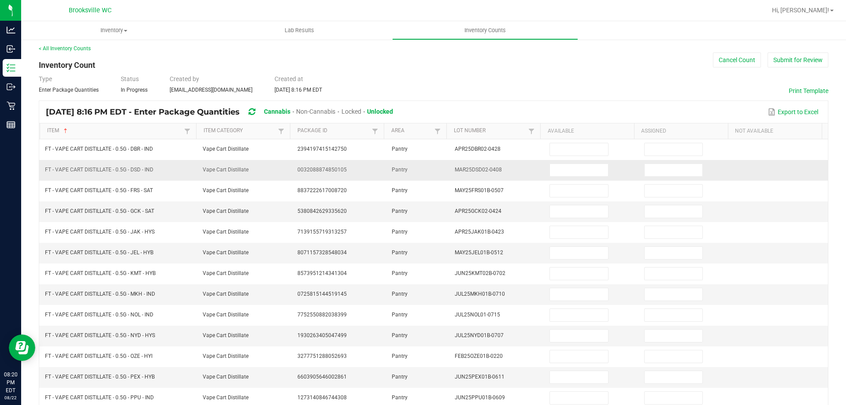
scroll to position [0, 0]
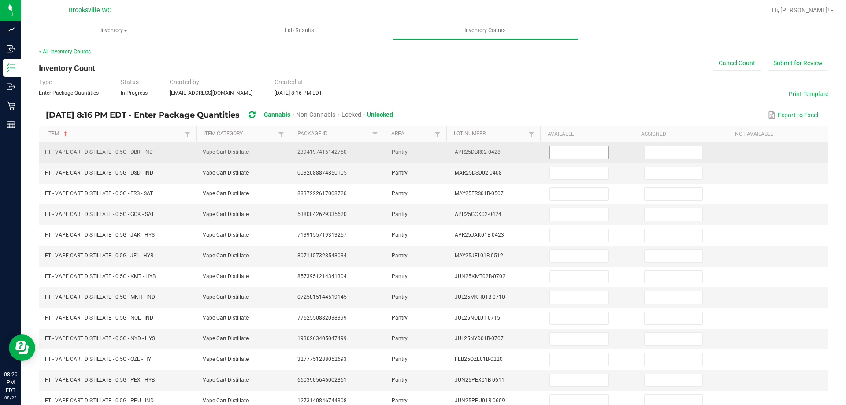
click at [562, 150] on input at bounding box center [579, 152] width 58 height 12
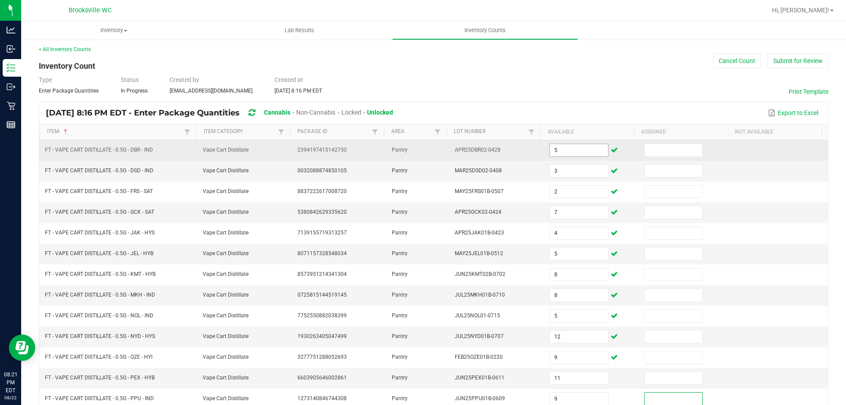
scroll to position [183, 0]
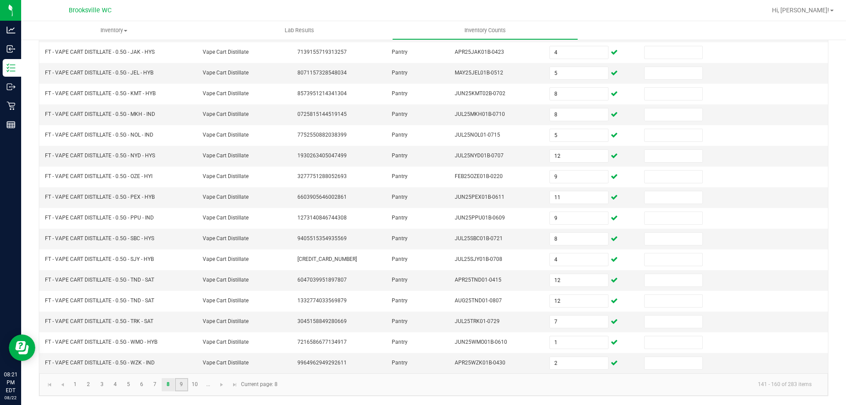
click at [176, 382] on link "9" at bounding box center [181, 384] width 13 height 13
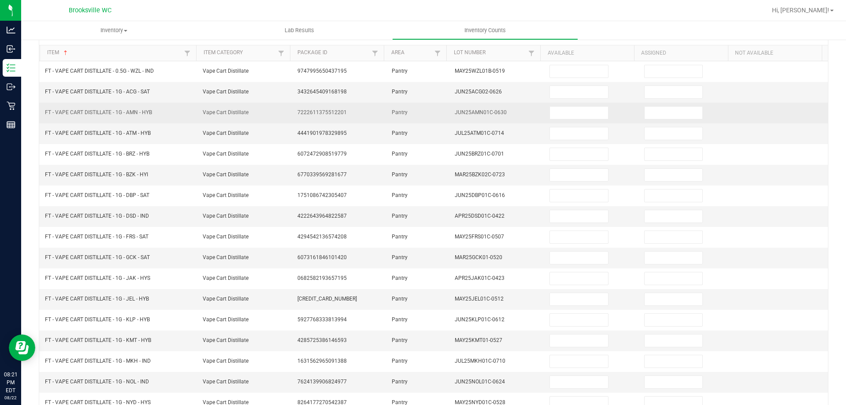
scroll to position [0, 0]
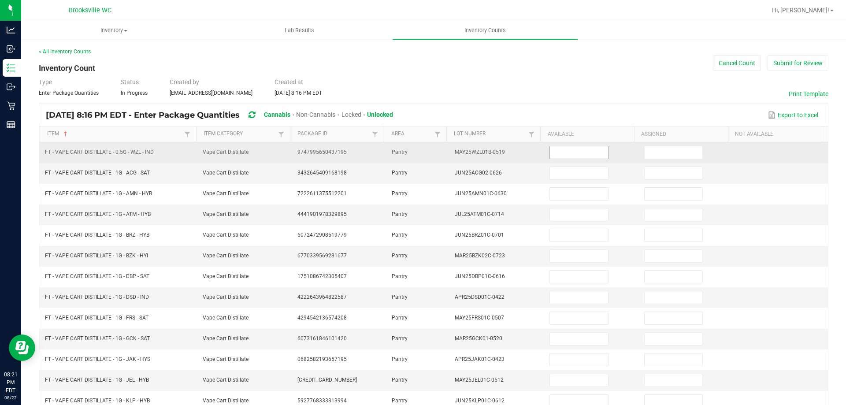
click at [555, 150] on input at bounding box center [579, 152] width 58 height 12
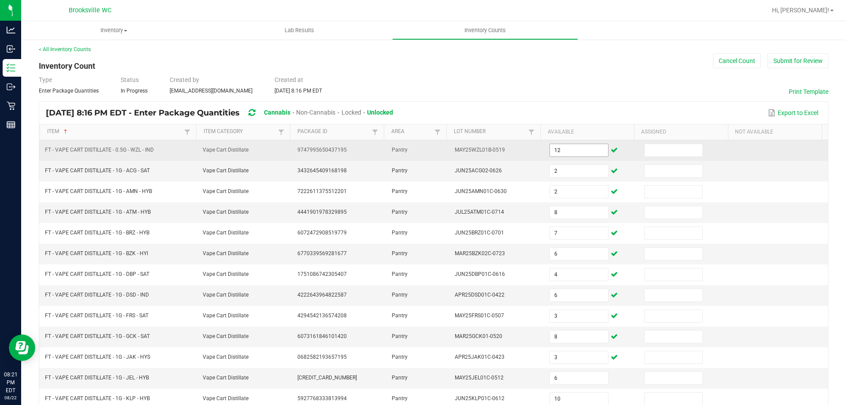
scroll to position [183, 0]
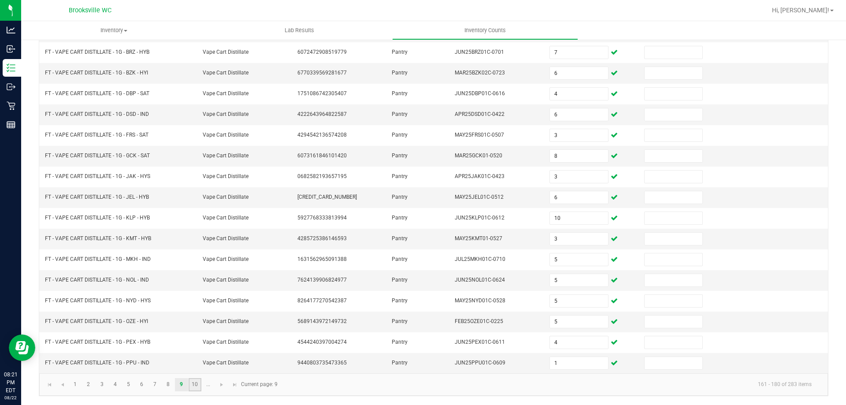
click at [197, 384] on link "10" at bounding box center [195, 384] width 13 height 13
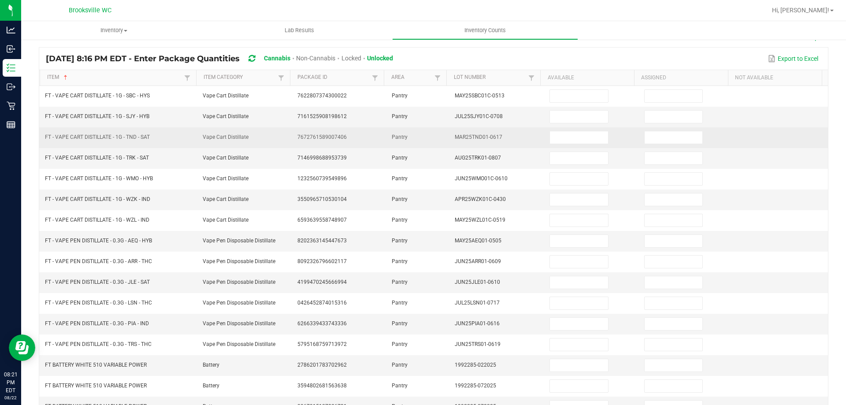
scroll to position [0, 0]
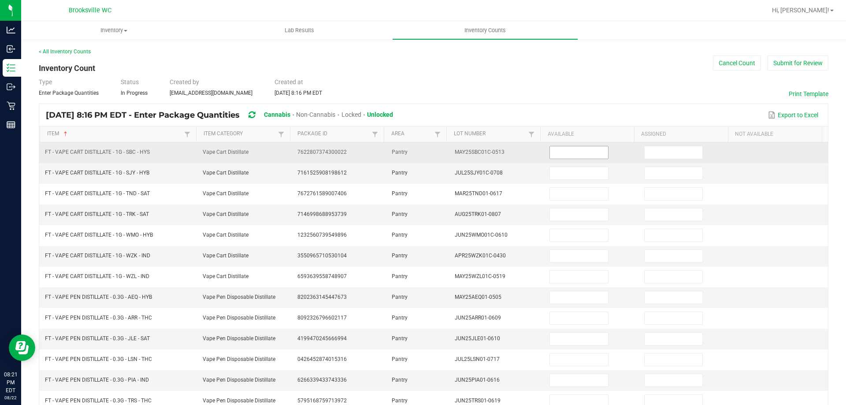
click at [560, 154] on input at bounding box center [579, 152] width 58 height 12
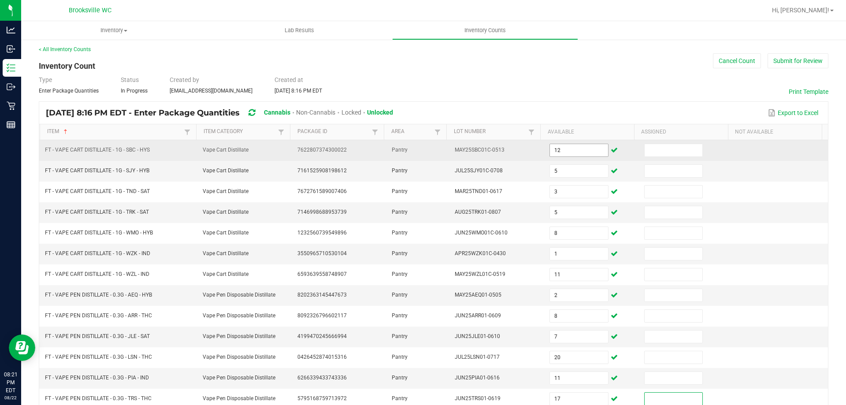
scroll to position [183, 0]
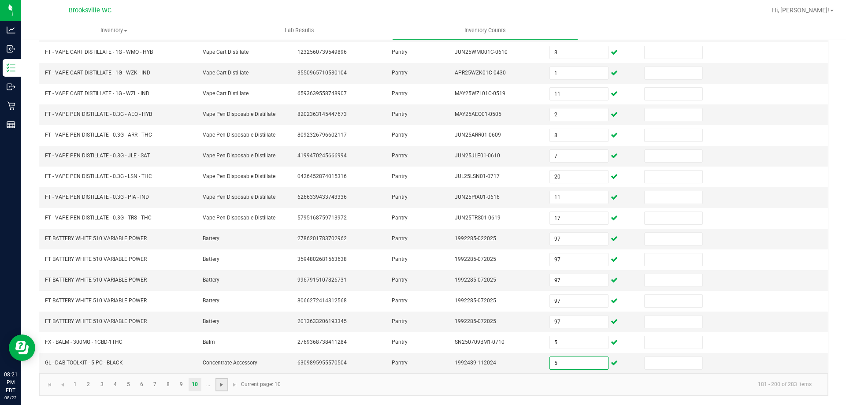
click at [222, 384] on span "Go to the next page" at bounding box center [221, 384] width 7 height 7
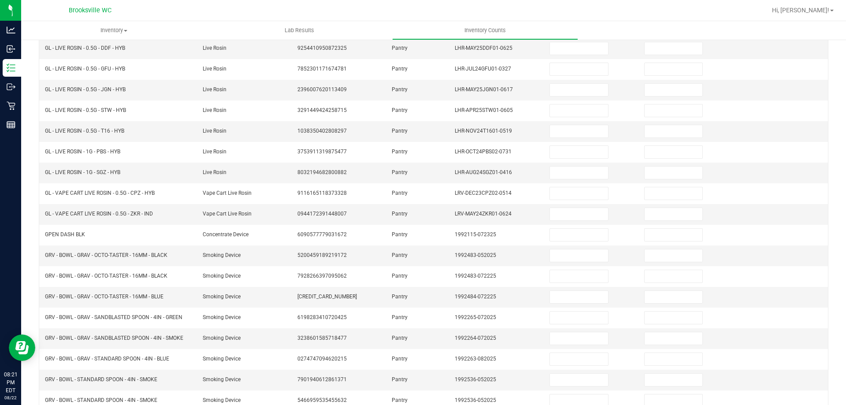
scroll to position [0, 0]
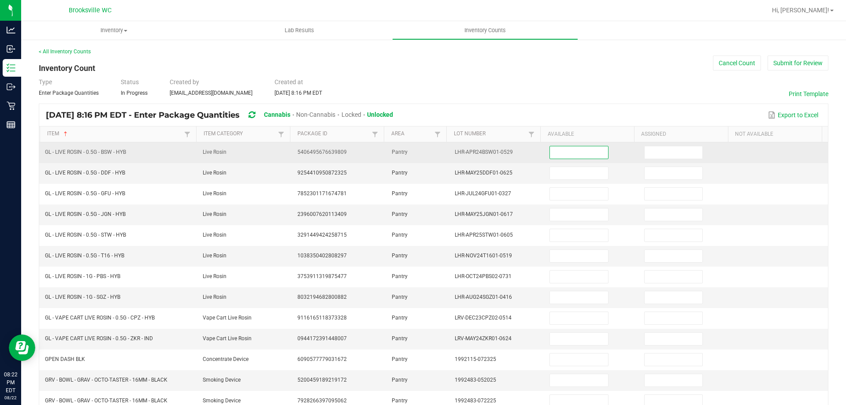
click at [551, 154] on input at bounding box center [579, 152] width 58 height 12
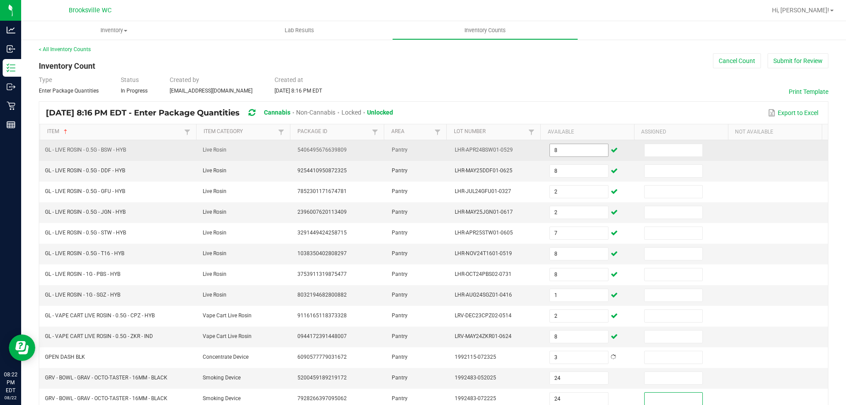
scroll to position [183, 0]
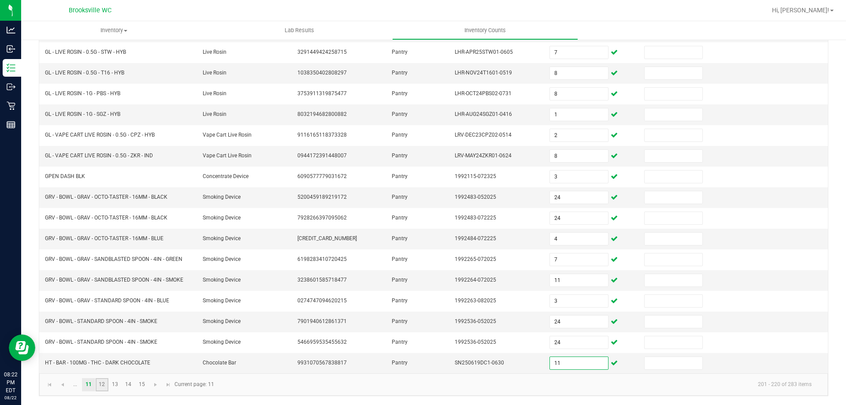
click at [100, 382] on link "12" at bounding box center [102, 384] width 13 height 13
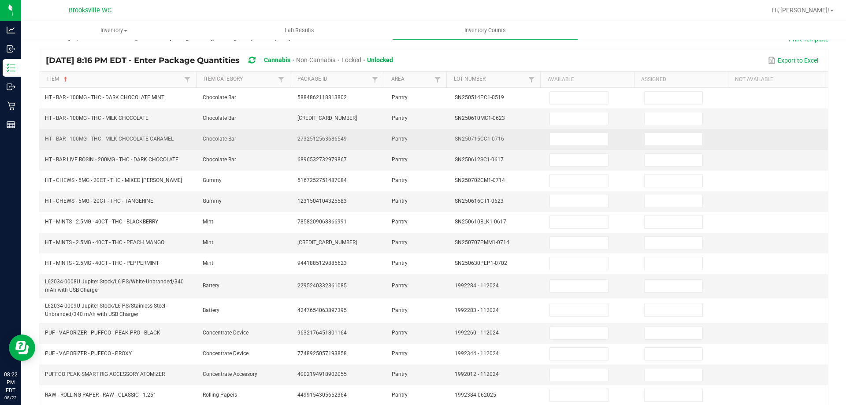
scroll to position [0, 0]
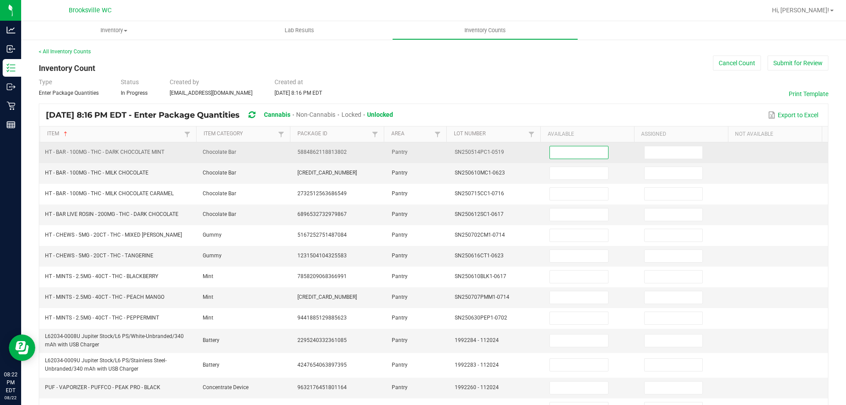
click at [559, 150] on input at bounding box center [579, 152] width 58 height 12
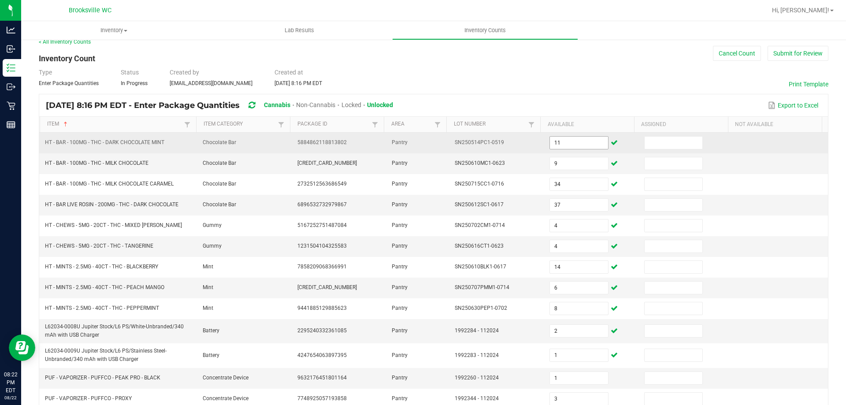
scroll to position [190, 0]
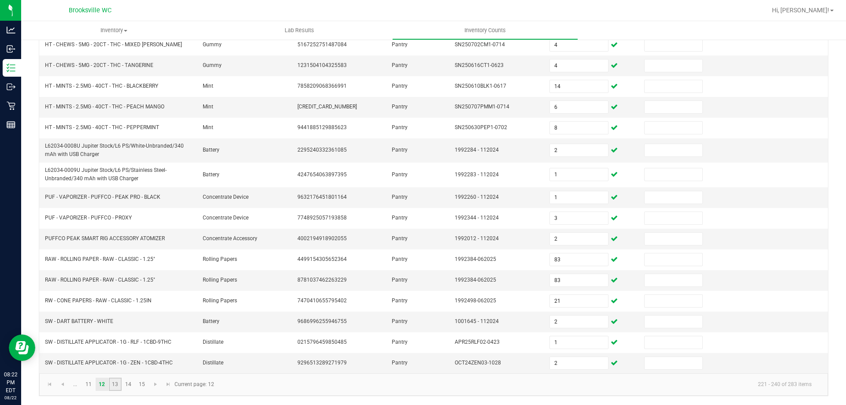
click at [113, 384] on link "13" at bounding box center [115, 384] width 13 height 13
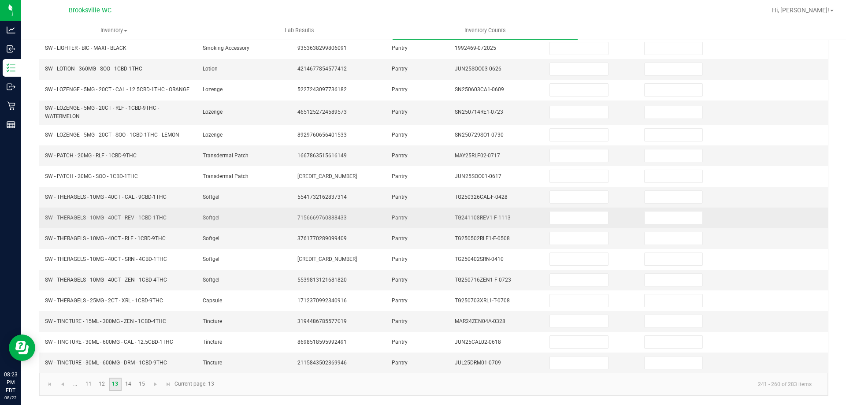
scroll to position [0, 0]
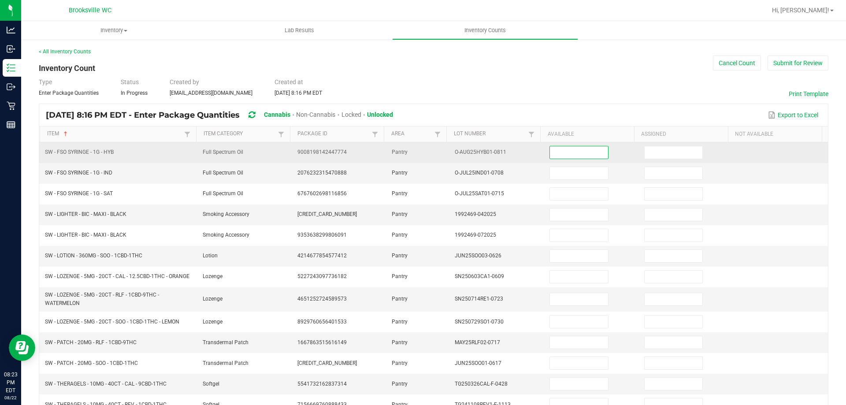
click at [563, 158] on input at bounding box center [579, 152] width 58 height 12
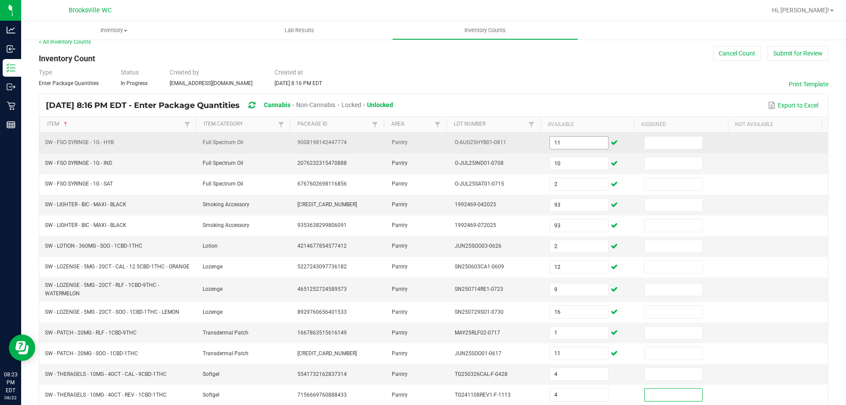
scroll to position [190, 0]
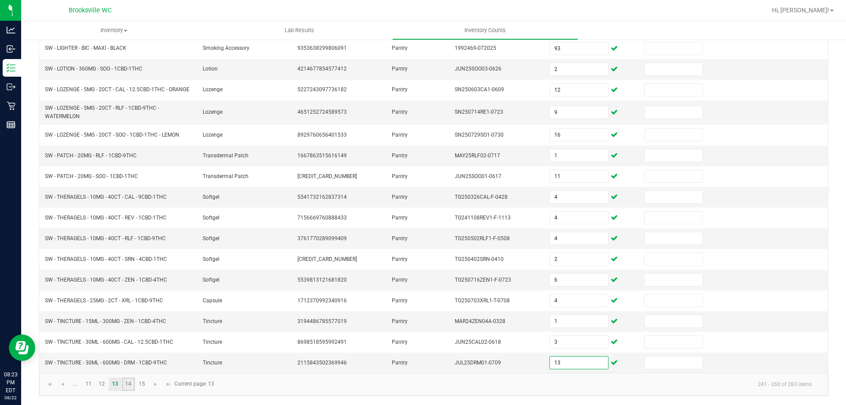
click at [132, 382] on link "14" at bounding box center [128, 384] width 13 height 13
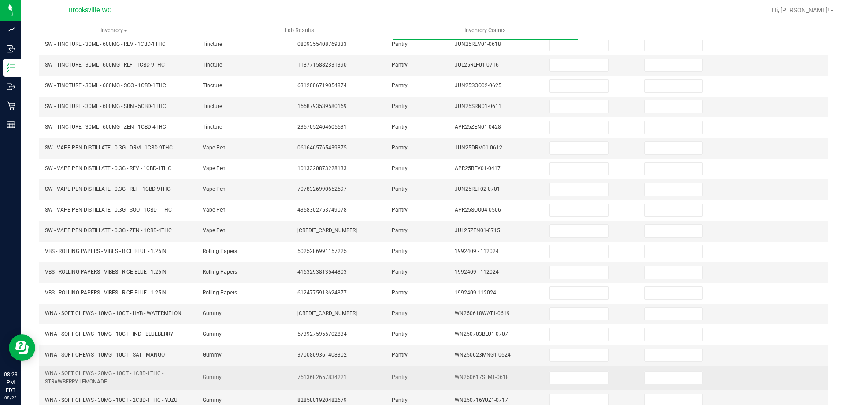
scroll to position [194, 0]
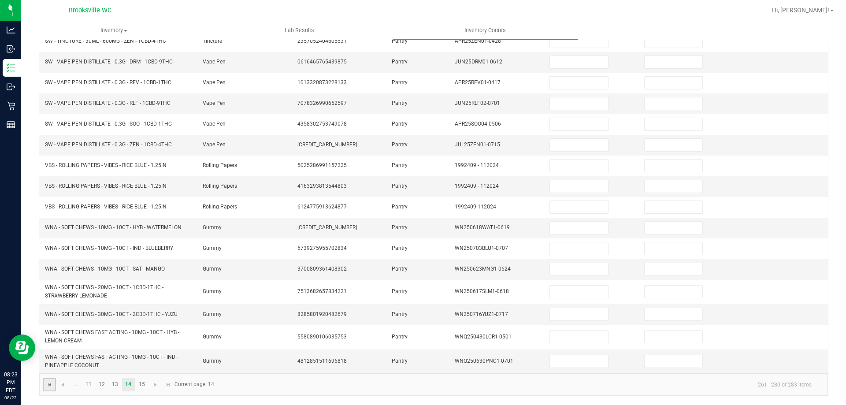
click at [52, 383] on span "Go to the first page" at bounding box center [49, 384] width 7 height 7
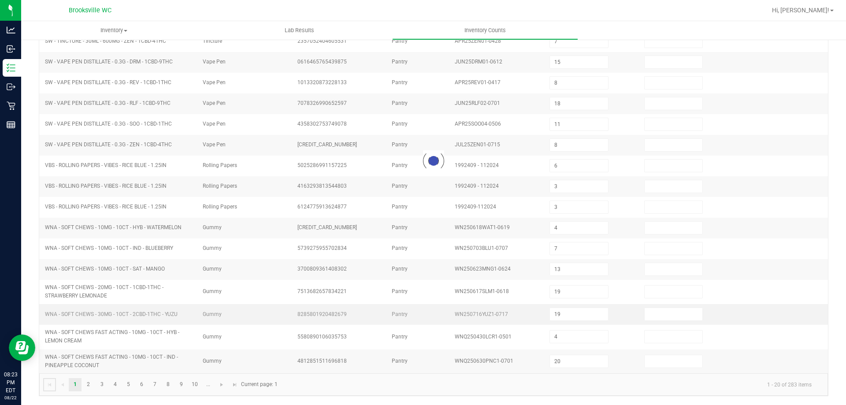
scroll to position [183, 0]
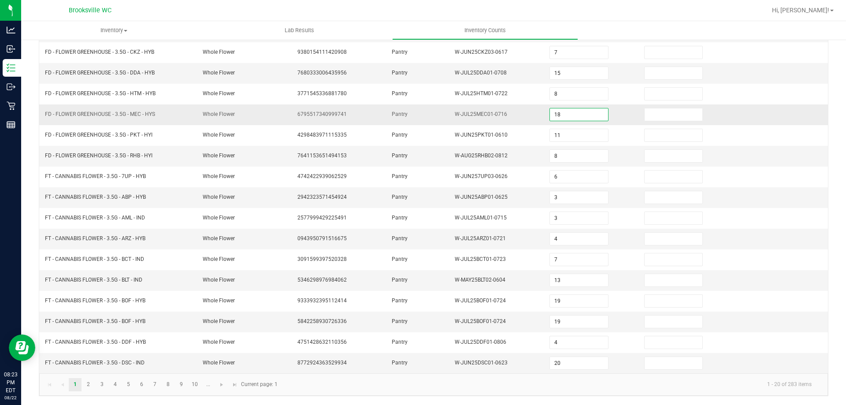
click at [562, 110] on input "18" at bounding box center [579, 114] width 58 height 12
click at [282, 121] on td "Whole Flower" at bounding box center [244, 114] width 95 height 21
click at [232, 380] on link at bounding box center [234, 384] width 13 height 13
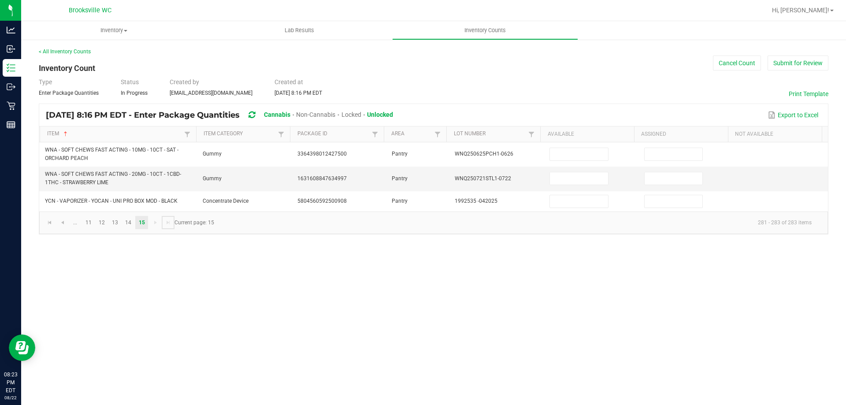
scroll to position [0, 0]
click at [118, 223] on link "13" at bounding box center [115, 222] width 13 height 13
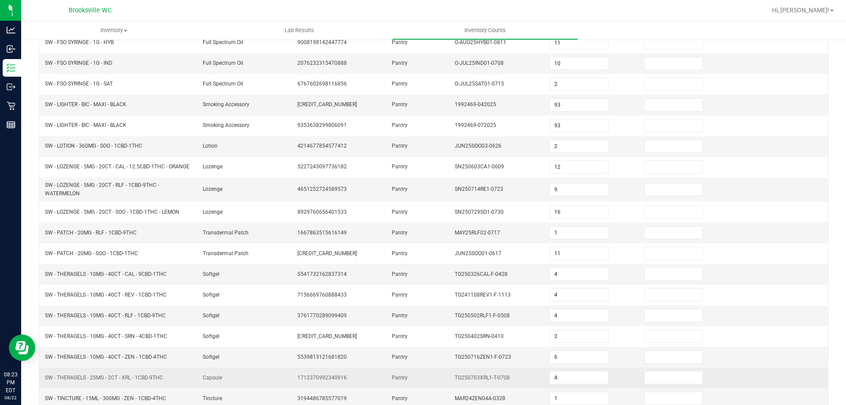
scroll to position [190, 0]
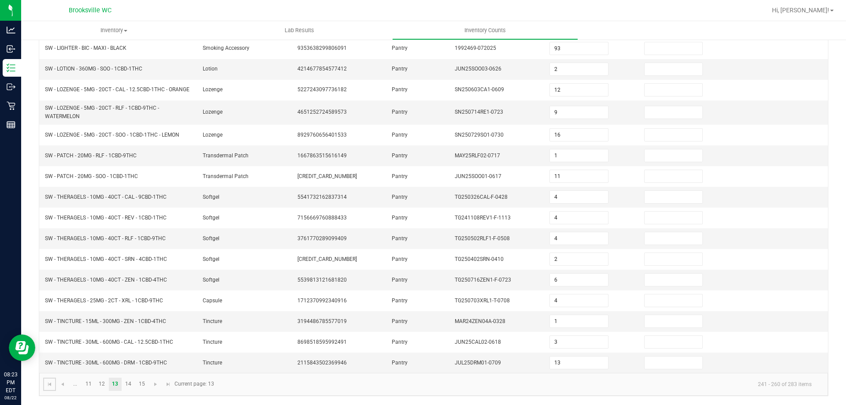
drag, startPoint x: 50, startPoint y: 382, endPoint x: 54, endPoint y: 376, distance: 7.0
click at [50, 382] on span "Go to the first page" at bounding box center [49, 384] width 7 height 7
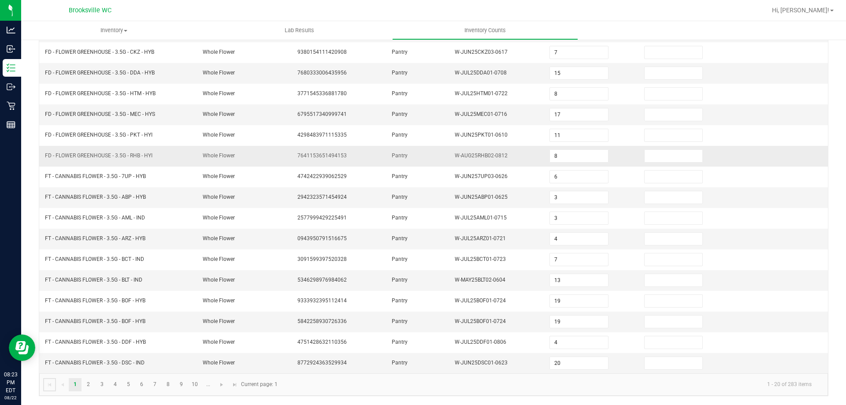
scroll to position [183, 0]
click at [565, 67] on input "15" at bounding box center [579, 73] width 58 height 12
click at [397, 77] on td "Pantry" at bounding box center [418, 73] width 63 height 21
click at [234, 384] on span "Go to the last page" at bounding box center [234, 384] width 7 height 7
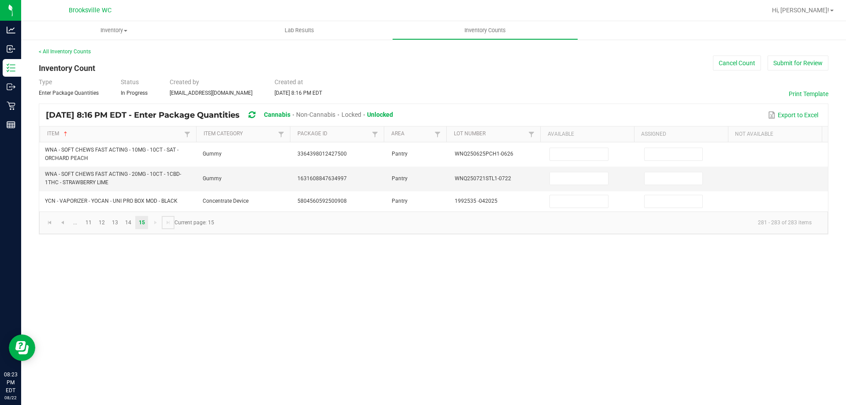
scroll to position [0, 0]
click at [112, 223] on link "13" at bounding box center [115, 222] width 13 height 13
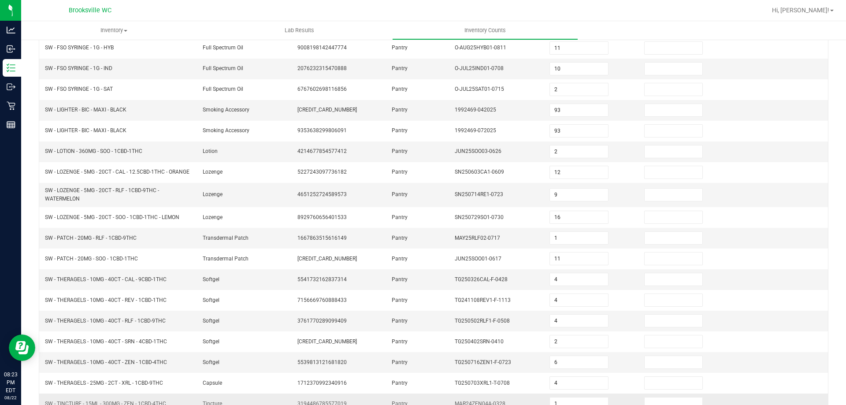
scroll to position [190, 0]
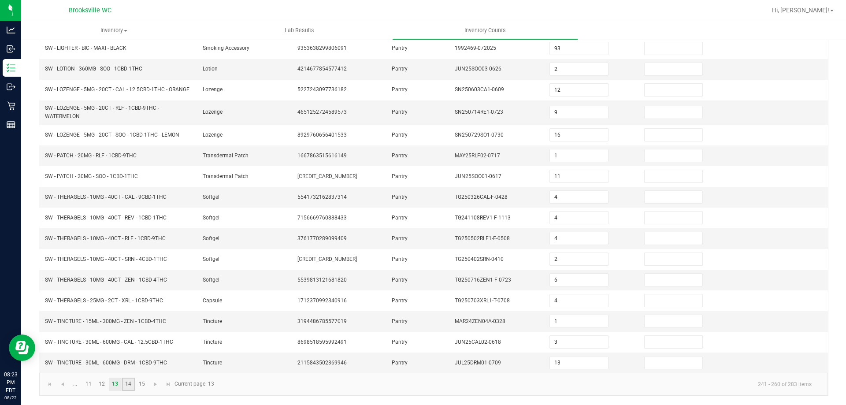
click at [129, 380] on link "14" at bounding box center [128, 384] width 13 height 13
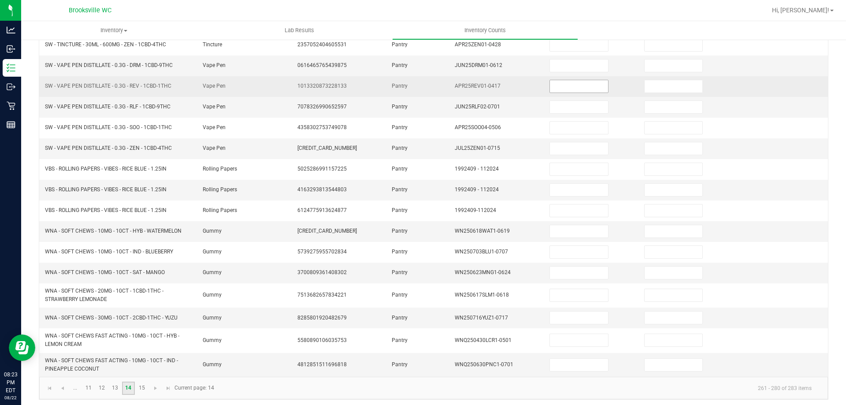
scroll to position [58, 0]
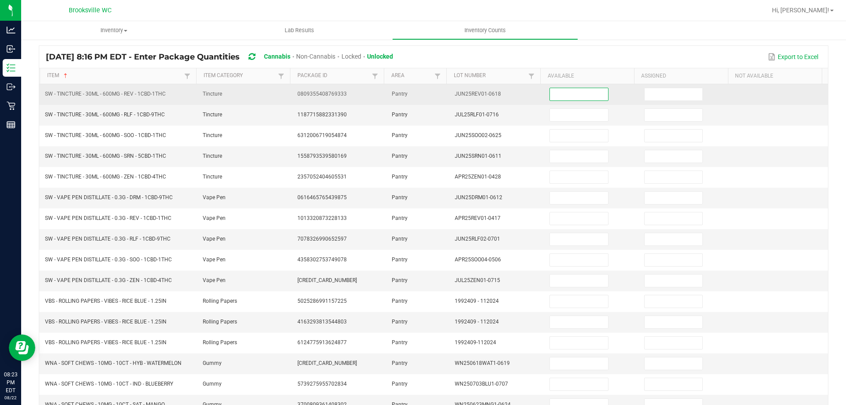
click at [552, 95] on input at bounding box center [579, 94] width 58 height 12
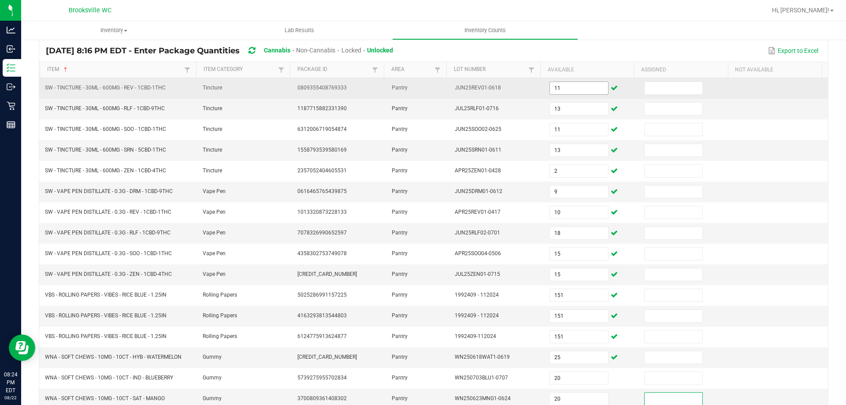
scroll to position [194, 0]
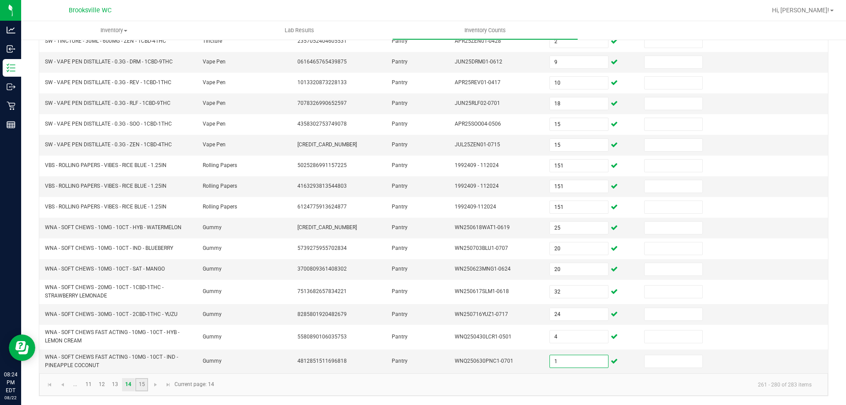
click at [138, 383] on link "15" at bounding box center [141, 384] width 13 height 13
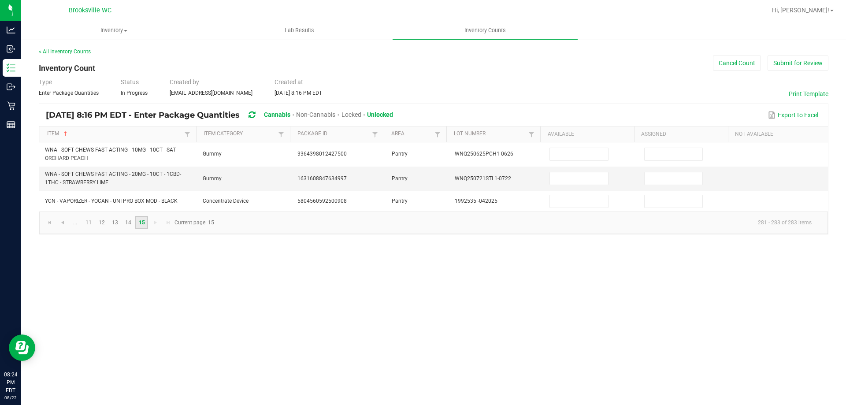
scroll to position [0, 0]
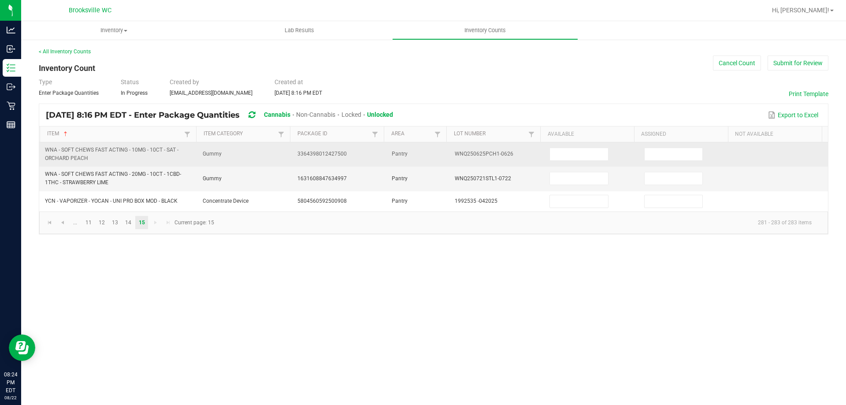
click at [581, 147] on td at bounding box center [591, 154] width 95 height 24
click at [582, 149] on input at bounding box center [579, 154] width 58 height 12
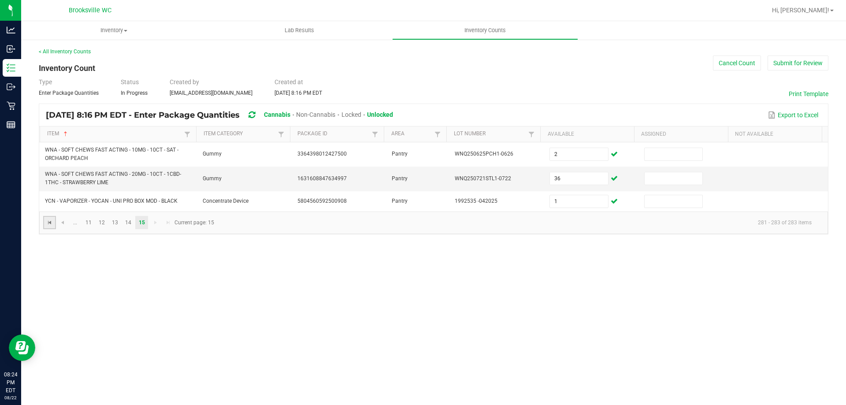
click at [52, 221] on span "Go to the first page" at bounding box center [49, 222] width 7 height 7
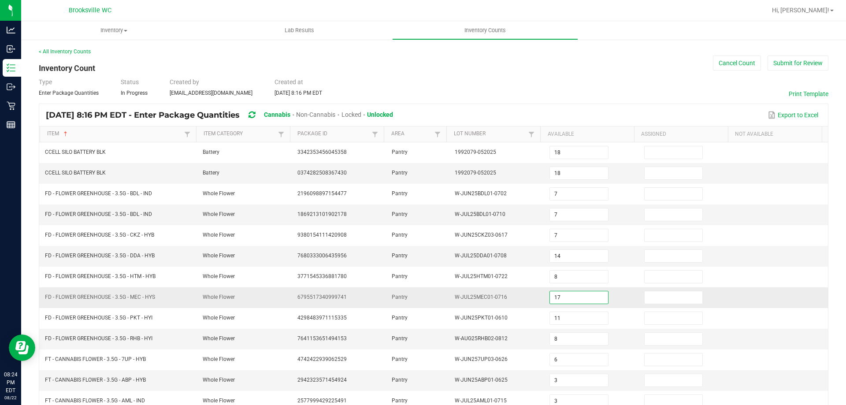
click at [584, 297] on input "17" at bounding box center [579, 297] width 58 height 12
click at [427, 297] on td "Pantry" at bounding box center [418, 297] width 63 height 21
click at [802, 62] on button "Submit for Review" at bounding box center [798, 63] width 61 height 15
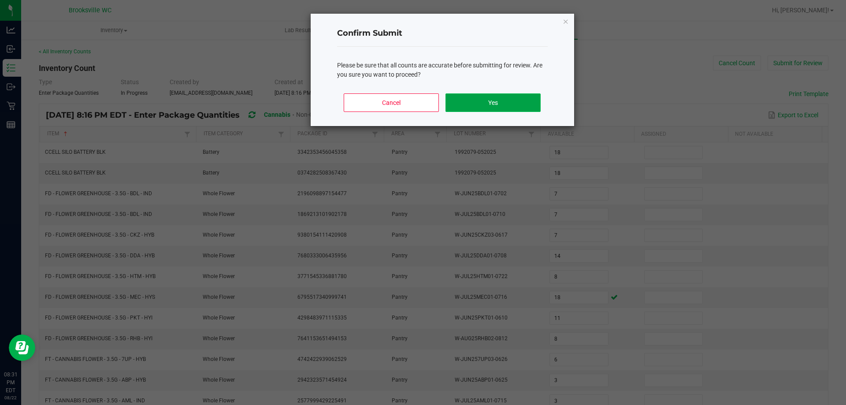
click at [526, 106] on button "Yes" at bounding box center [493, 102] width 95 height 19
